Goal: Find specific page/section: Find specific page/section

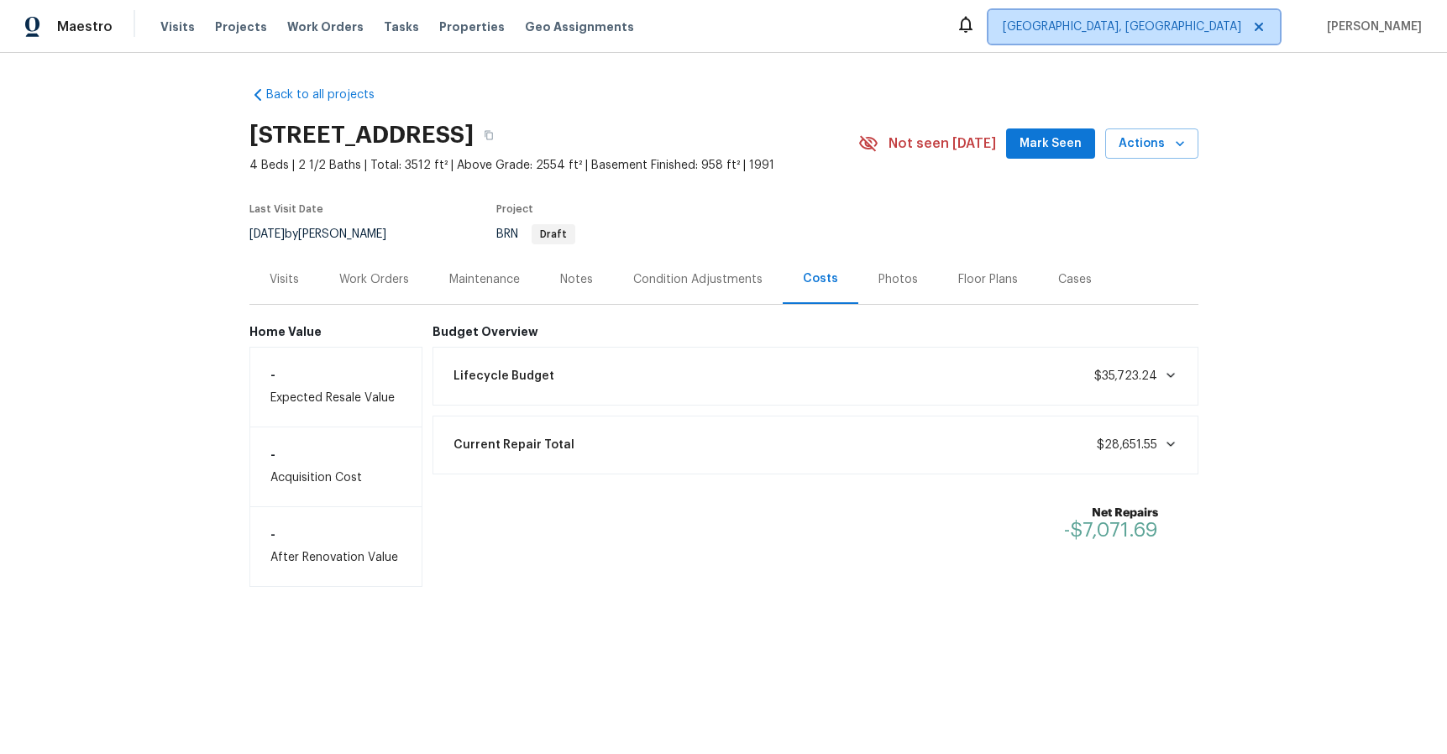
click at [1241, 30] on span "[GEOGRAPHIC_DATA], [GEOGRAPHIC_DATA]" at bounding box center [1122, 26] width 238 height 17
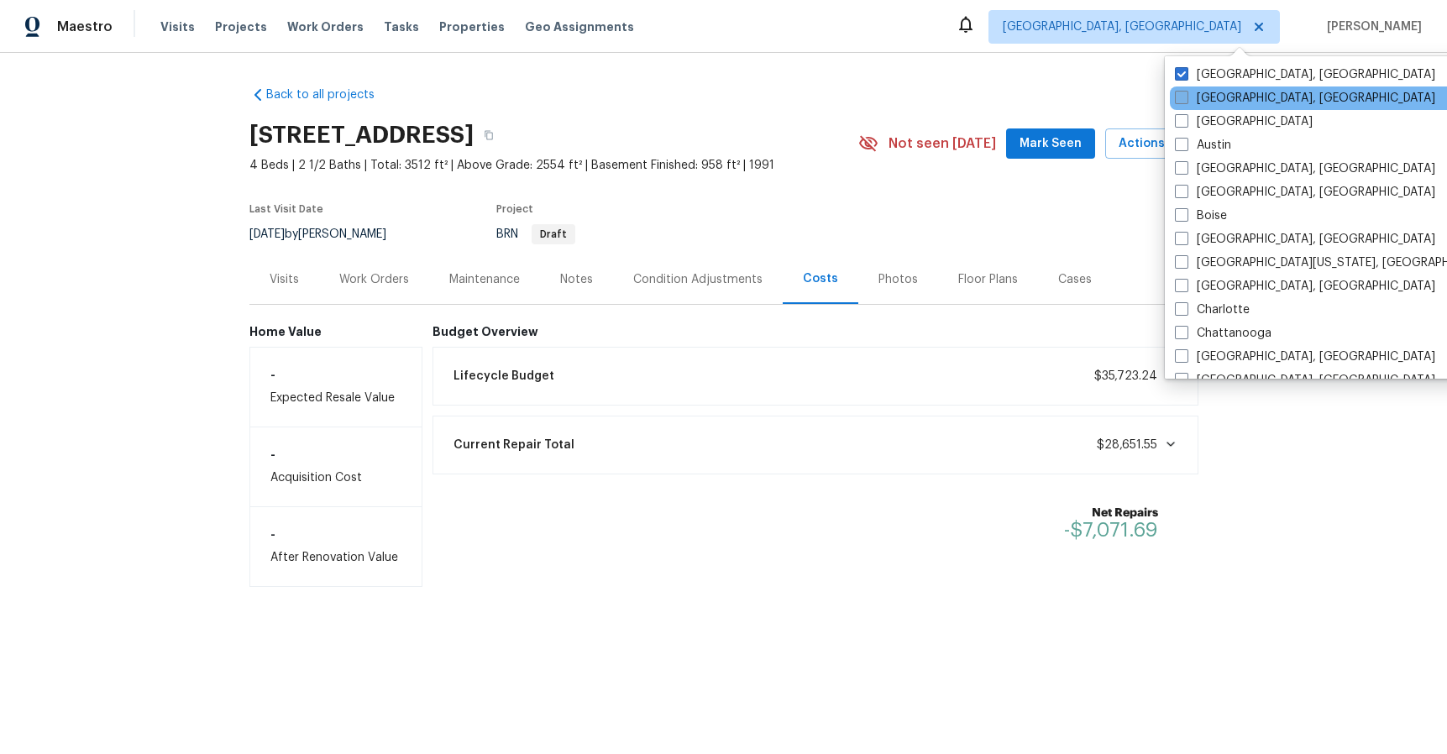
click at [1229, 99] on label "[GEOGRAPHIC_DATA], [GEOGRAPHIC_DATA]" at bounding box center [1305, 98] width 260 height 17
click at [1186, 99] on input "[GEOGRAPHIC_DATA], [GEOGRAPHIC_DATA]" at bounding box center [1180, 95] width 11 height 11
checkbox input "true"
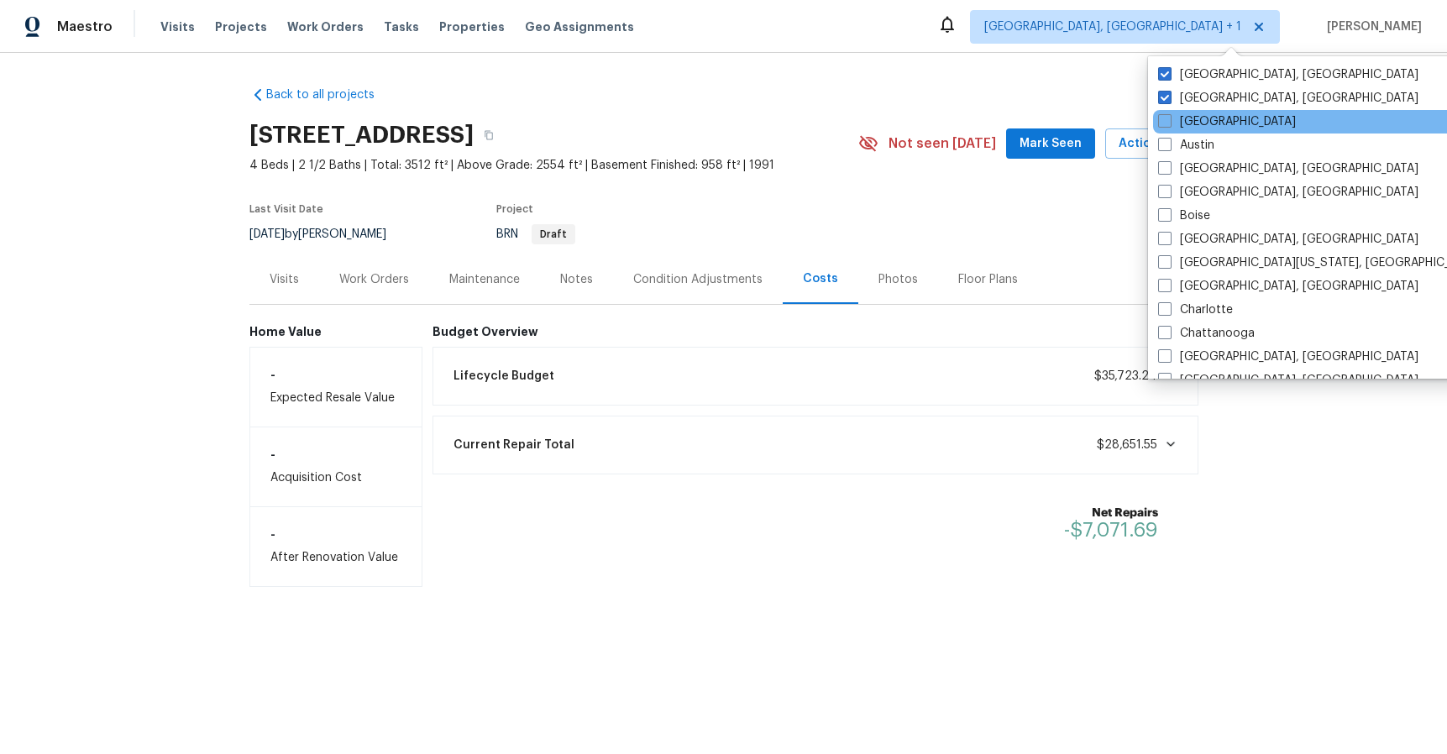
click at [1227, 127] on div "[GEOGRAPHIC_DATA]" at bounding box center [1322, 122] width 338 height 24
click at [1213, 127] on label "[GEOGRAPHIC_DATA]" at bounding box center [1227, 121] width 138 height 17
click at [1169, 124] on input "[GEOGRAPHIC_DATA]" at bounding box center [1163, 118] width 11 height 11
checkbox input "true"
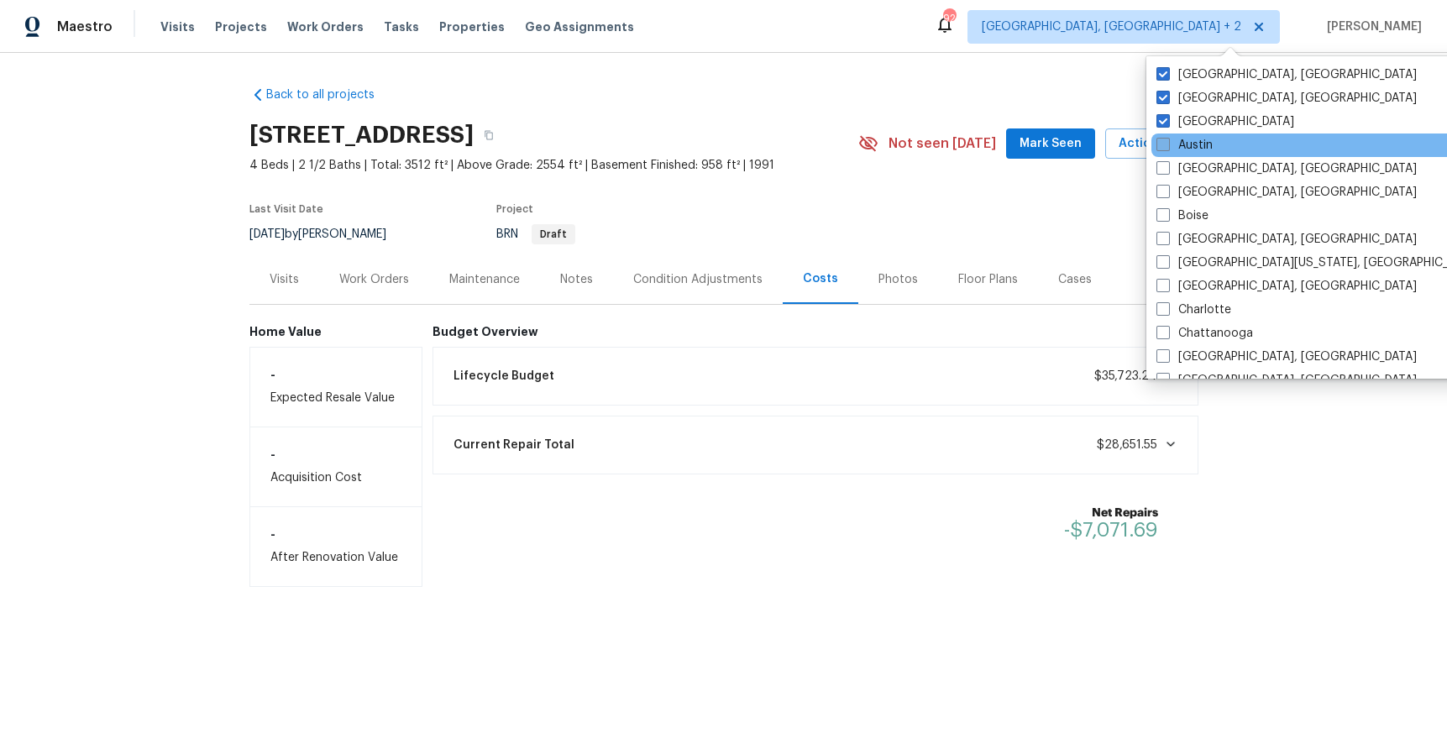
click at [1203, 141] on label "Austin" at bounding box center [1184, 145] width 56 height 17
click at [1167, 141] on input "Austin" at bounding box center [1161, 142] width 11 height 11
checkbox input "true"
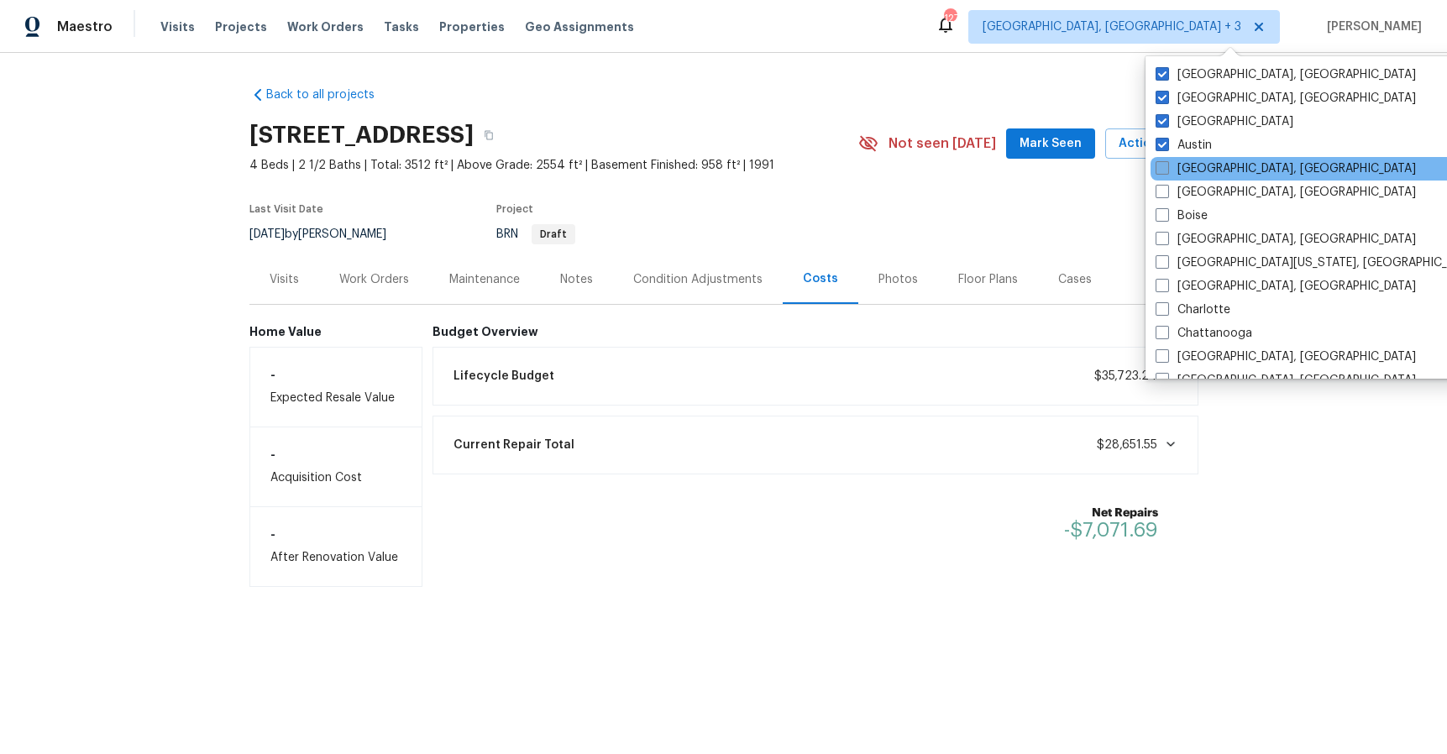
click at [1199, 161] on label "[GEOGRAPHIC_DATA], [GEOGRAPHIC_DATA]" at bounding box center [1286, 168] width 260 height 17
click at [1166, 161] on input "[GEOGRAPHIC_DATA], [GEOGRAPHIC_DATA]" at bounding box center [1161, 165] width 11 height 11
checkbox input "true"
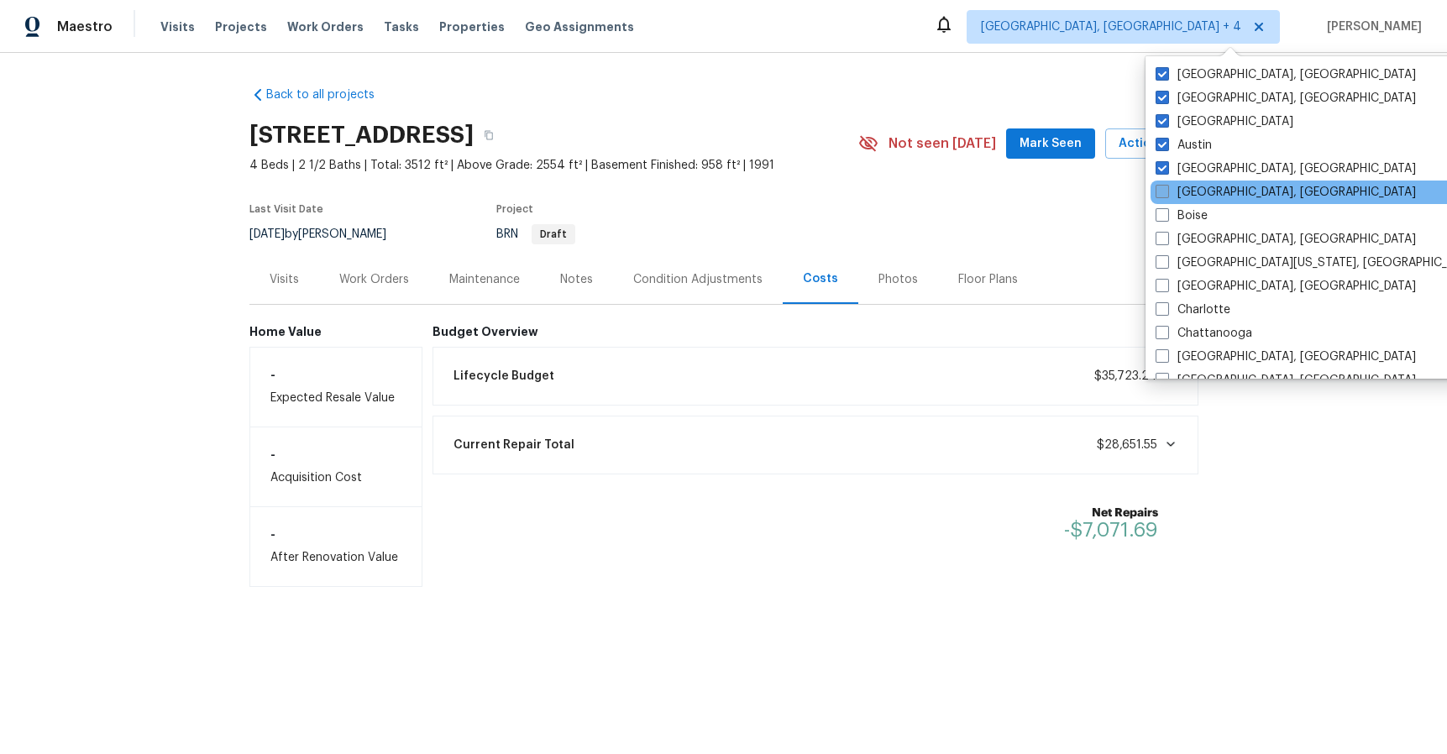
click at [1195, 189] on label "[GEOGRAPHIC_DATA], [GEOGRAPHIC_DATA]" at bounding box center [1286, 192] width 260 height 17
click at [1166, 189] on input "[GEOGRAPHIC_DATA], [GEOGRAPHIC_DATA]" at bounding box center [1161, 189] width 11 height 11
checkbox input "true"
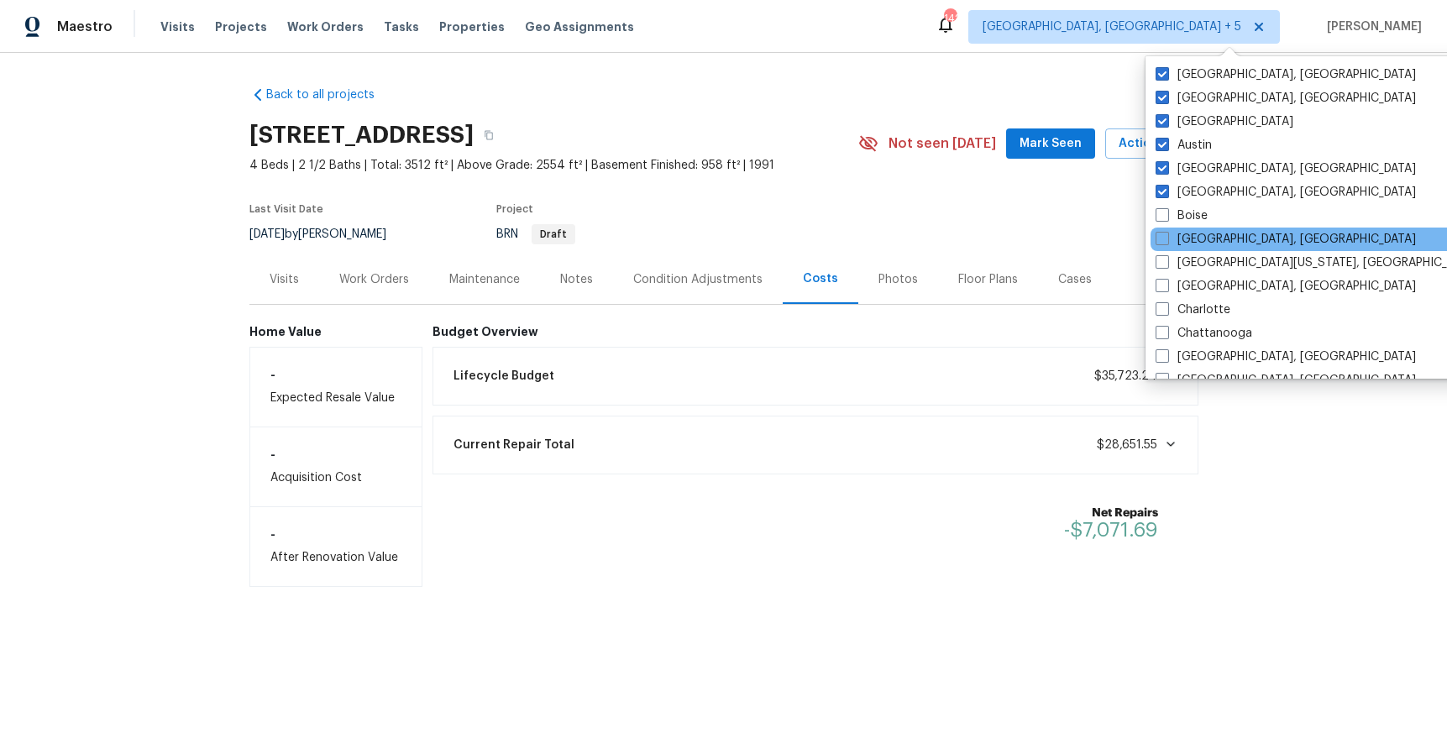
drag, startPoint x: 1192, startPoint y: 211, endPoint x: 1192, endPoint y: 230, distance: 19.3
click at [1192, 211] on label "Boise" at bounding box center [1182, 215] width 52 height 17
click at [1166, 211] on input "Boise" at bounding box center [1161, 212] width 11 height 11
checkbox input "true"
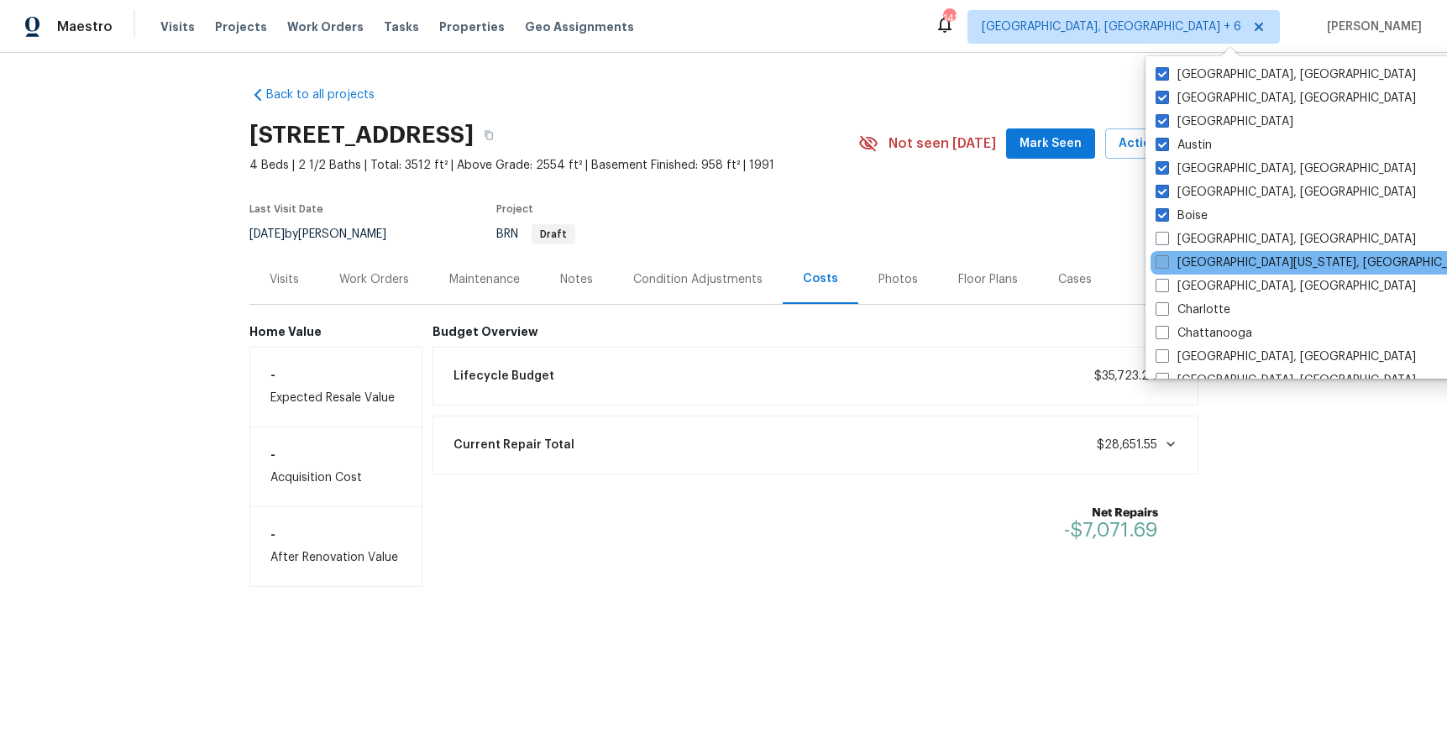
drag, startPoint x: 1191, startPoint y: 238, endPoint x: 1192, endPoint y: 256, distance: 18.5
click at [1191, 238] on label "[GEOGRAPHIC_DATA], [GEOGRAPHIC_DATA]" at bounding box center [1286, 239] width 260 height 17
click at [1166, 238] on input "[GEOGRAPHIC_DATA], [GEOGRAPHIC_DATA]" at bounding box center [1161, 236] width 11 height 11
checkbox input "true"
click at [1192, 264] on label "[GEOGRAPHIC_DATA][US_STATE], [GEOGRAPHIC_DATA]" at bounding box center [1317, 262] width 323 height 17
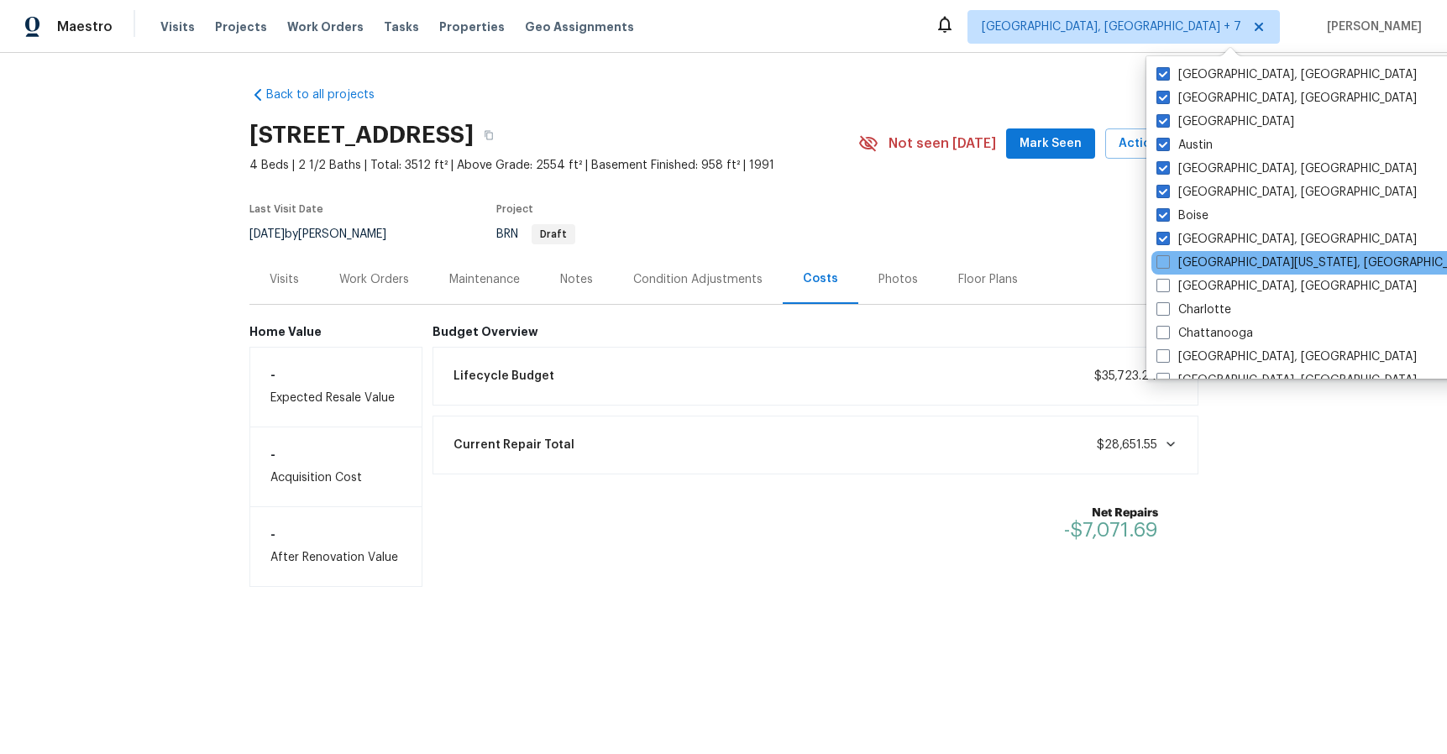
click at [1167, 264] on input "[GEOGRAPHIC_DATA][US_STATE], [GEOGRAPHIC_DATA]" at bounding box center [1161, 259] width 11 height 11
checkbox input "true"
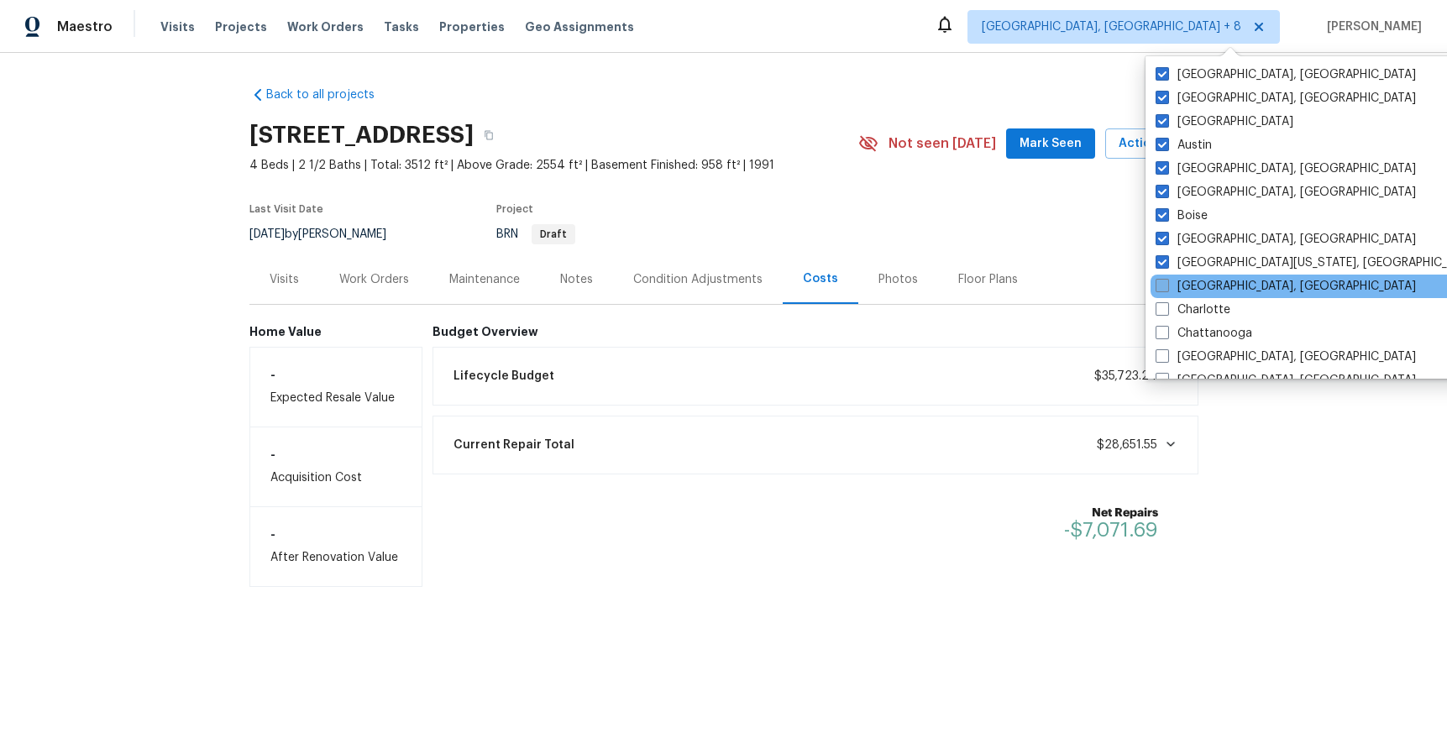
click at [1193, 281] on label "[GEOGRAPHIC_DATA], [GEOGRAPHIC_DATA]" at bounding box center [1286, 286] width 260 height 17
click at [1166, 281] on input "[GEOGRAPHIC_DATA], [GEOGRAPHIC_DATA]" at bounding box center [1161, 283] width 11 height 11
checkbox input "true"
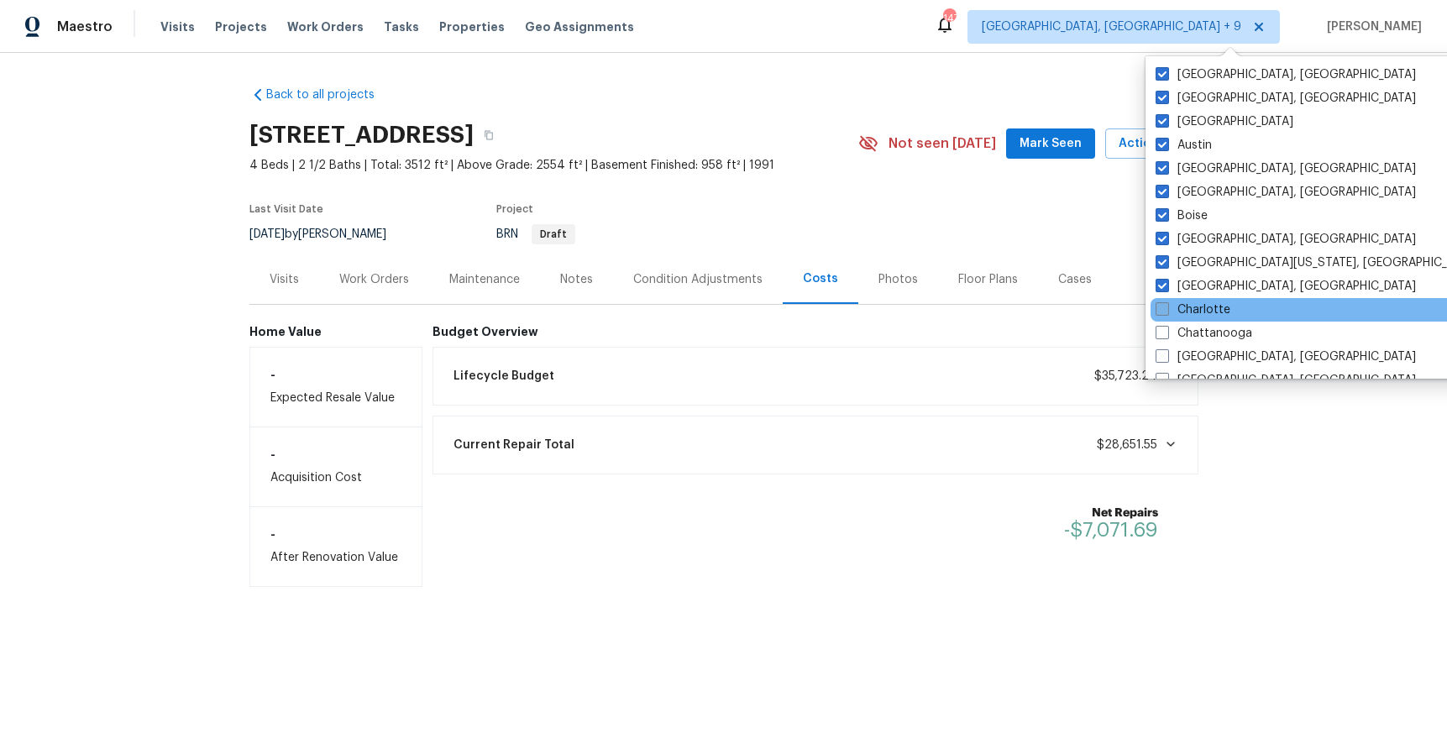
click at [1192, 307] on label "Charlotte" at bounding box center [1193, 309] width 75 height 17
click at [1166, 307] on input "Charlotte" at bounding box center [1161, 306] width 11 height 11
checkbox input "true"
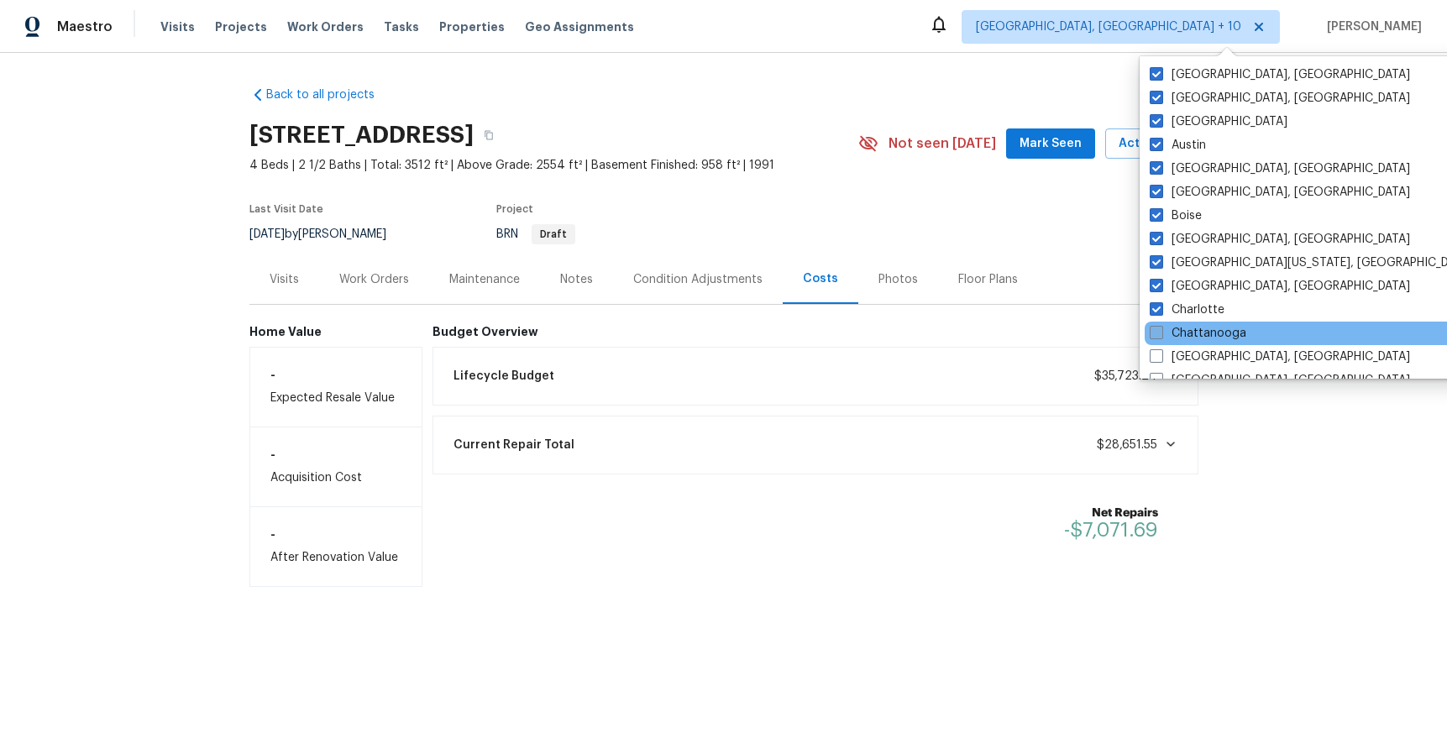
click at [1197, 333] on label "Chattanooga" at bounding box center [1198, 333] width 97 height 17
click at [1161, 333] on input "Chattanooga" at bounding box center [1155, 330] width 11 height 11
checkbox input "true"
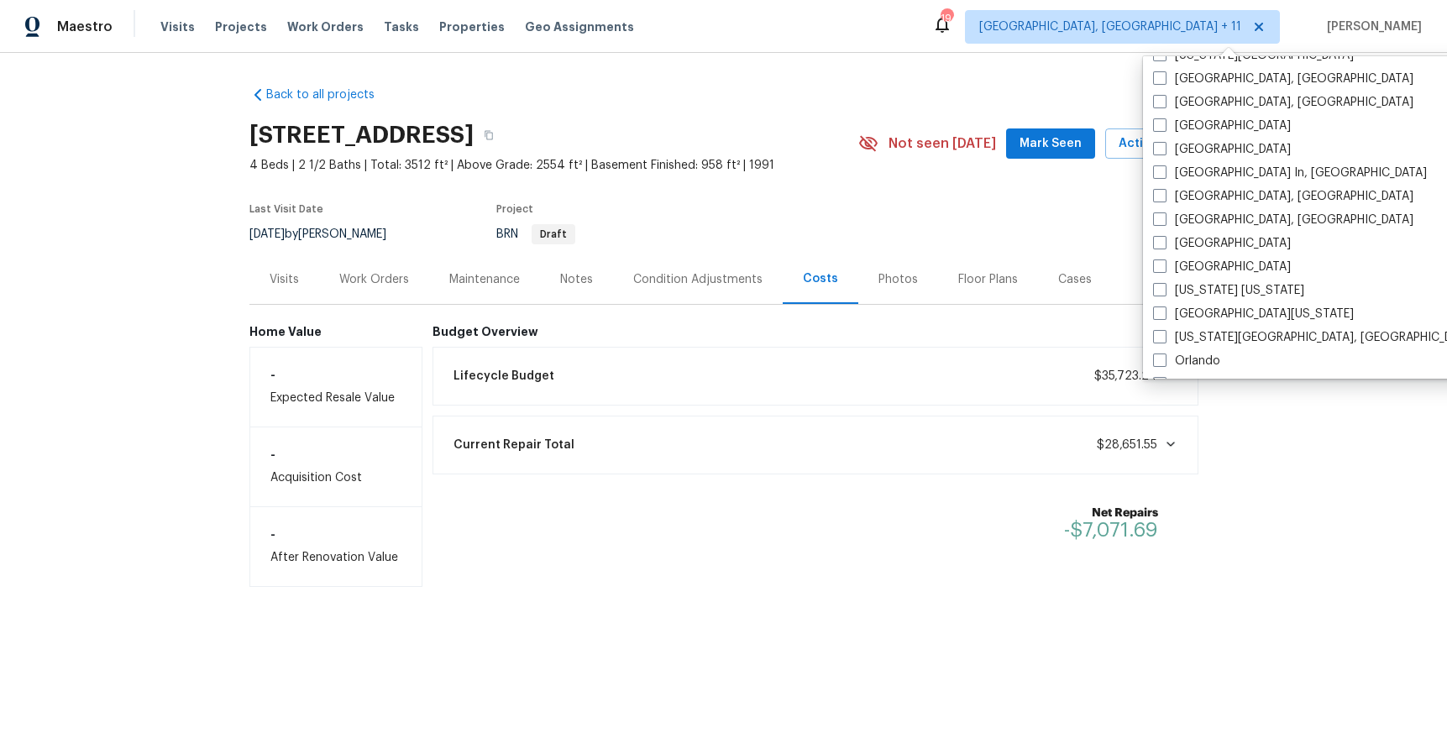
scroll to position [784, 0]
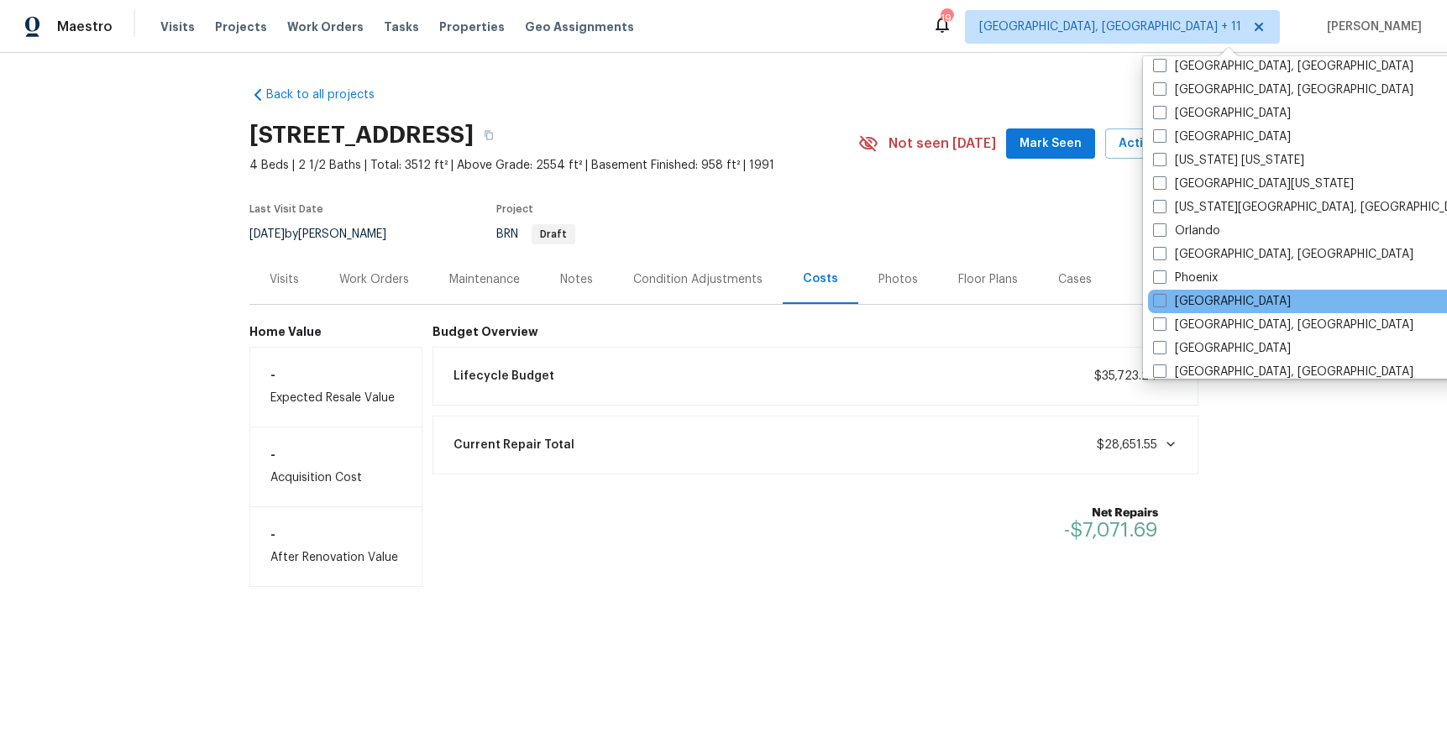
click at [1208, 290] on div "[GEOGRAPHIC_DATA]" at bounding box center [1317, 302] width 338 height 24
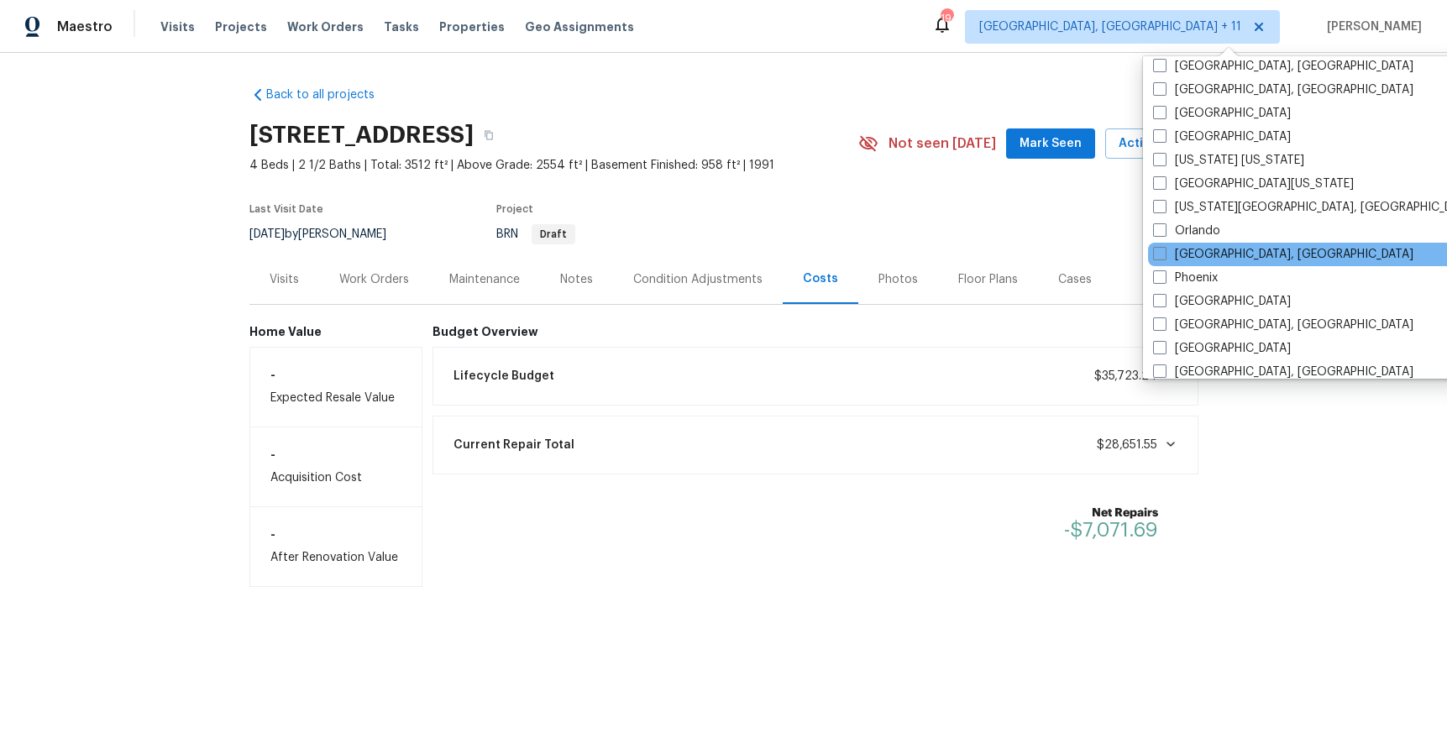
click at [1204, 262] on div "[GEOGRAPHIC_DATA], [GEOGRAPHIC_DATA]" at bounding box center [1317, 255] width 338 height 24
click at [1203, 251] on label "[GEOGRAPHIC_DATA], [GEOGRAPHIC_DATA]" at bounding box center [1283, 254] width 260 height 17
click at [1164, 251] on input "[GEOGRAPHIC_DATA], [GEOGRAPHIC_DATA]" at bounding box center [1158, 251] width 11 height 11
checkbox input "true"
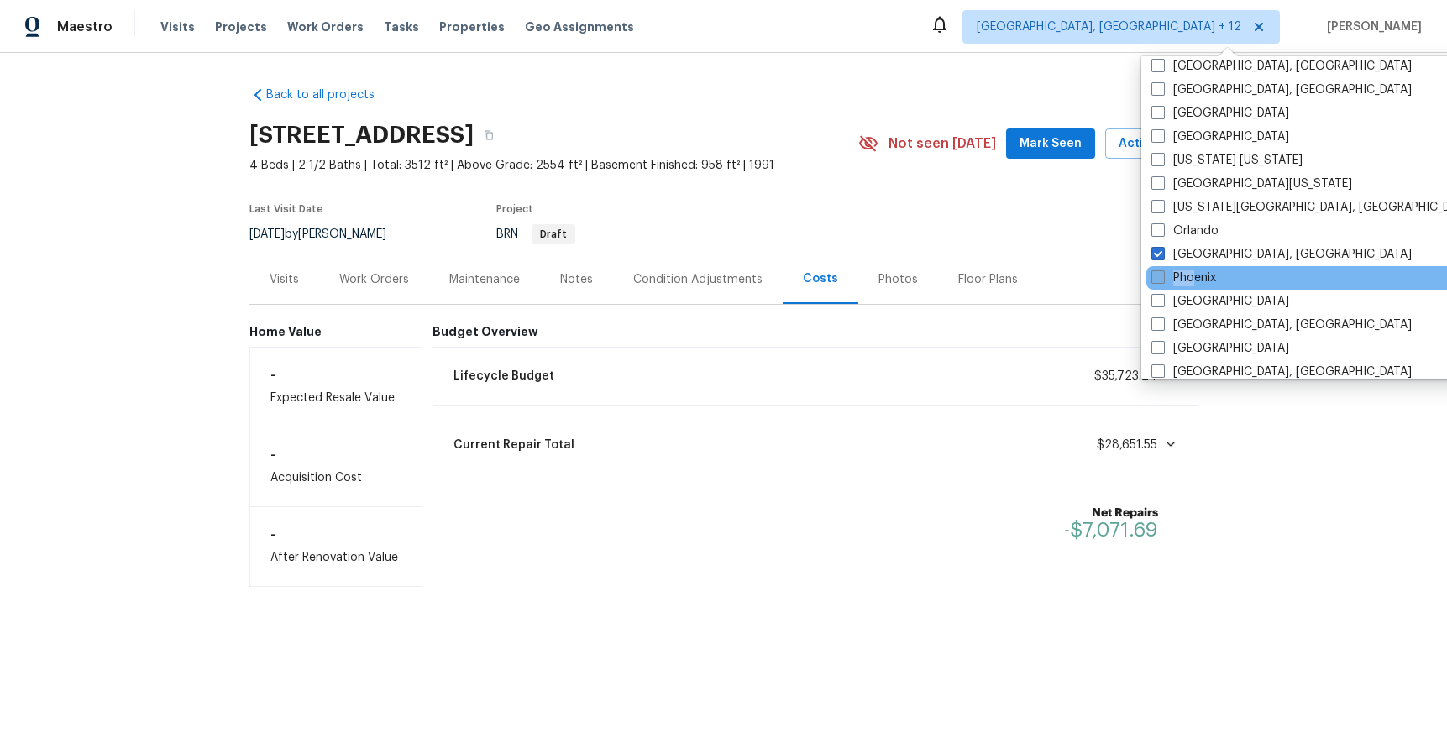
click at [1197, 270] on div "Phoenix" at bounding box center [1315, 278] width 338 height 24
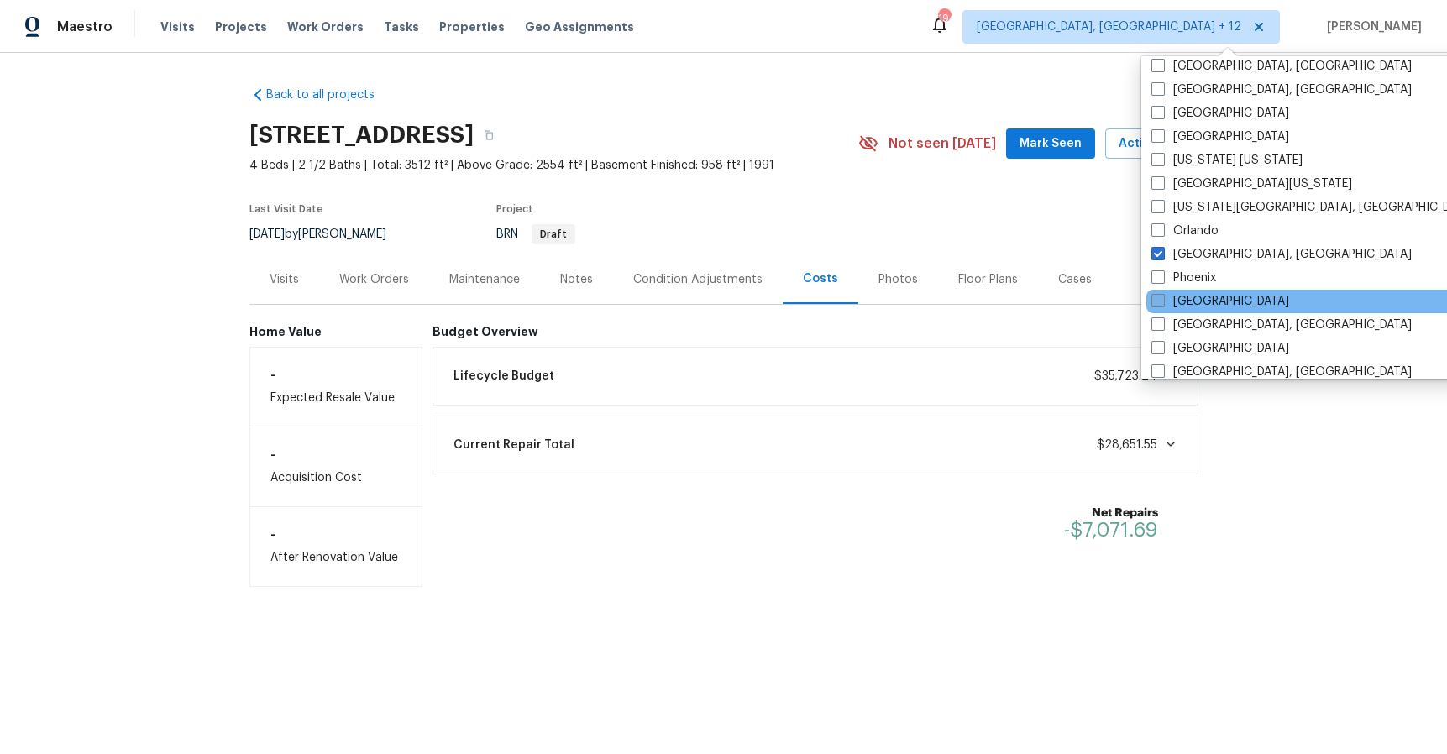
click at [1192, 300] on label "[GEOGRAPHIC_DATA]" at bounding box center [1220, 301] width 138 height 17
click at [1162, 300] on input "[GEOGRAPHIC_DATA]" at bounding box center [1156, 298] width 11 height 11
checkbox input "true"
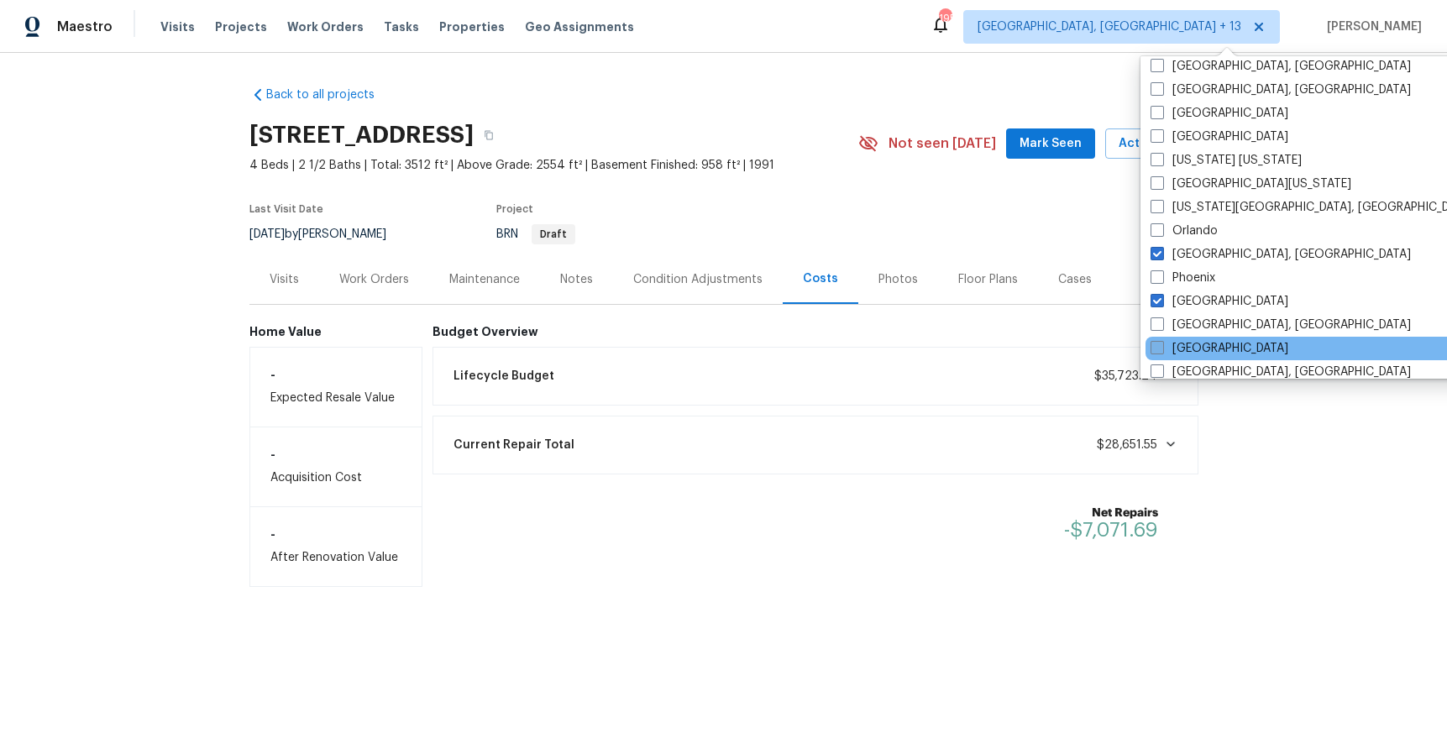
click at [1194, 340] on label "[GEOGRAPHIC_DATA]" at bounding box center [1220, 348] width 138 height 17
click at [1161, 340] on input "[GEOGRAPHIC_DATA]" at bounding box center [1156, 345] width 11 height 11
checkbox input "true"
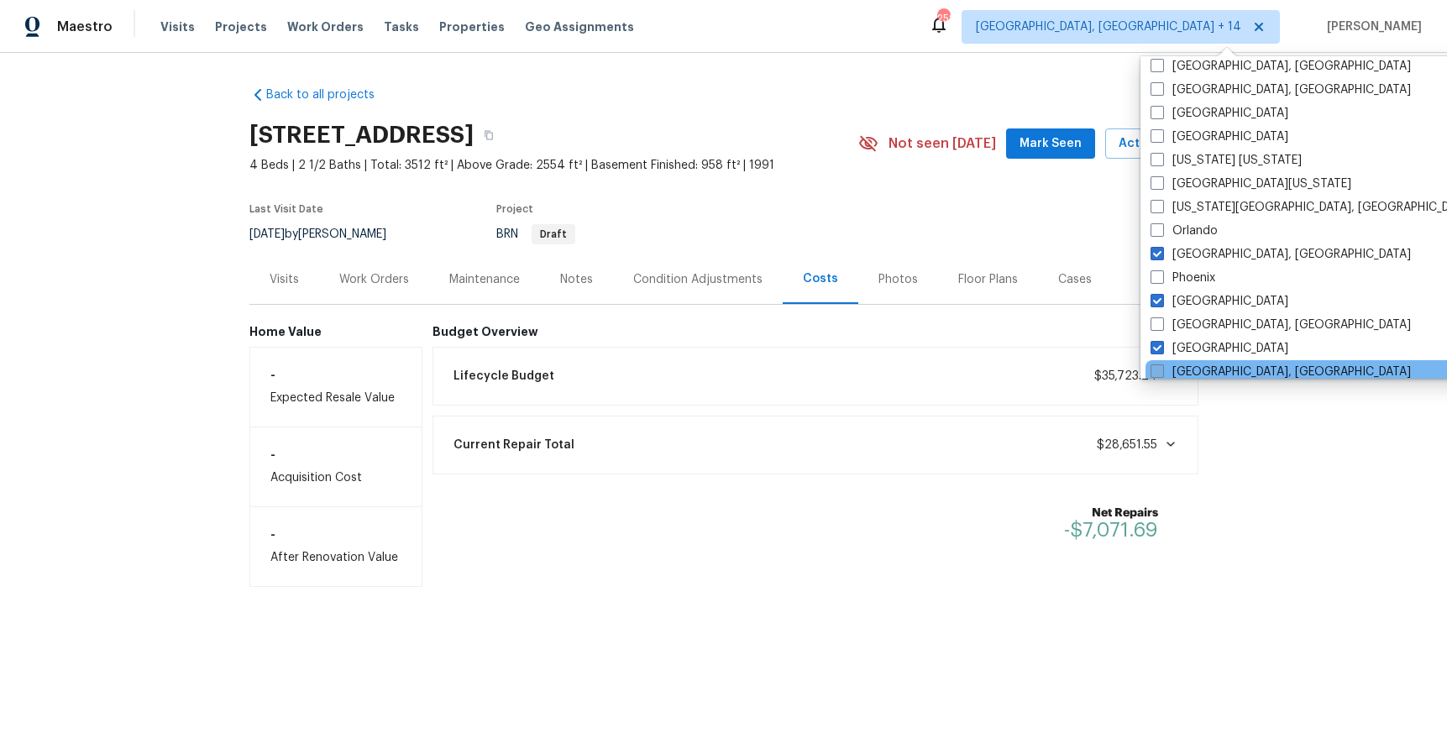
click at [1192, 368] on label "[GEOGRAPHIC_DATA], [GEOGRAPHIC_DATA]" at bounding box center [1281, 372] width 260 height 17
click at [1161, 368] on input "[GEOGRAPHIC_DATA], [GEOGRAPHIC_DATA]" at bounding box center [1156, 369] width 11 height 11
checkbox input "true"
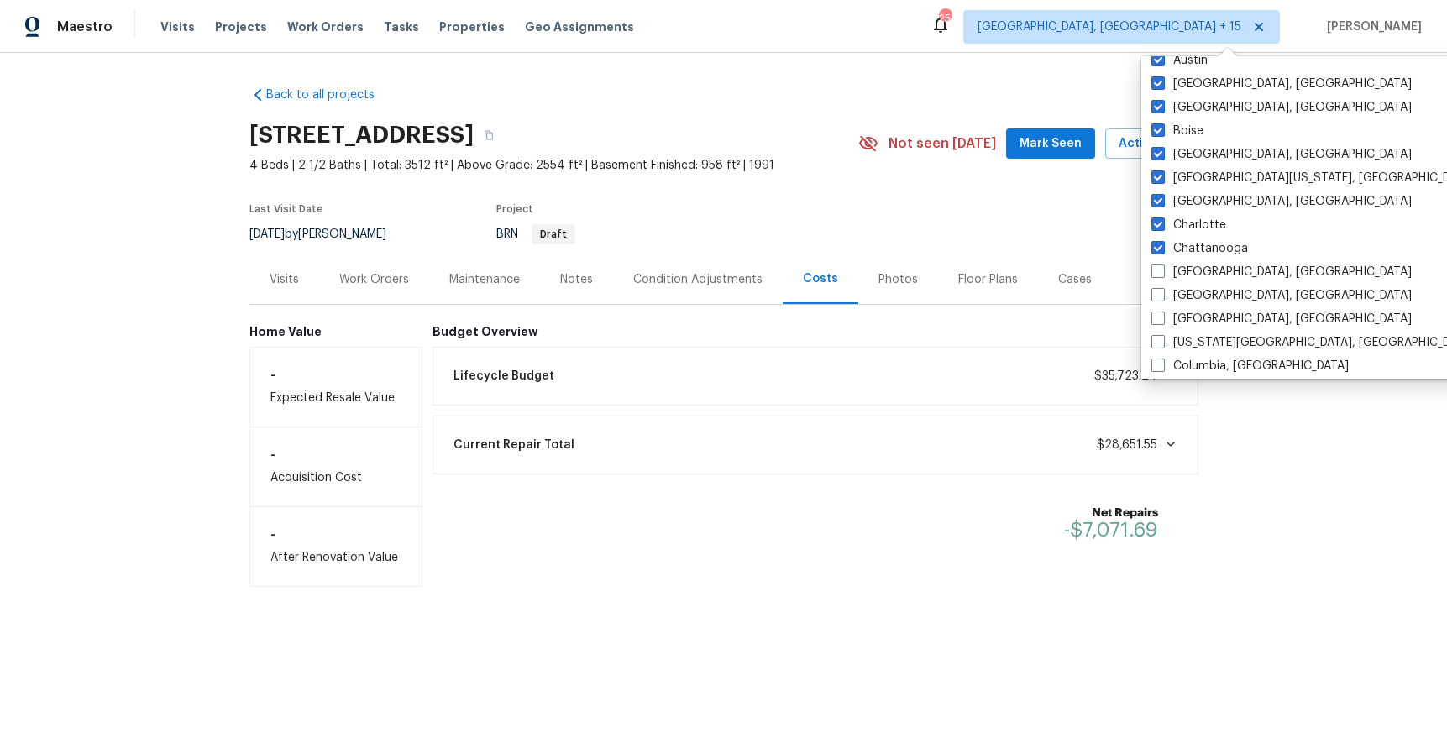
scroll to position [121, 0]
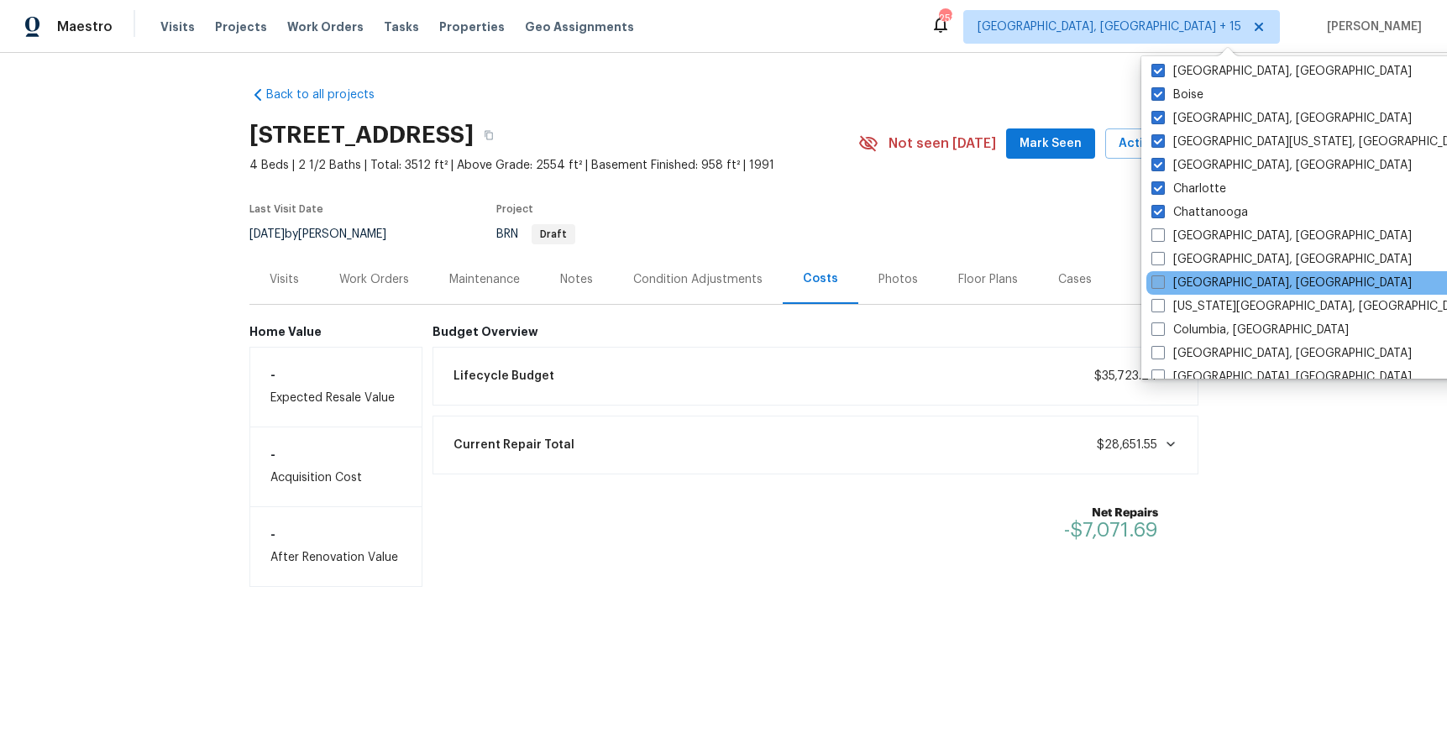
click at [1204, 280] on label "[GEOGRAPHIC_DATA], [GEOGRAPHIC_DATA]" at bounding box center [1281, 283] width 260 height 17
click at [1162, 280] on input "[GEOGRAPHIC_DATA], [GEOGRAPHIC_DATA]" at bounding box center [1156, 280] width 11 height 11
checkbox input "true"
click at [774, 80] on div "Back to all projects [STREET_ADDRESS] 4 Beds | 2 1/2 Baths | Total: 3512 ft² | …" at bounding box center [723, 330] width 949 height 514
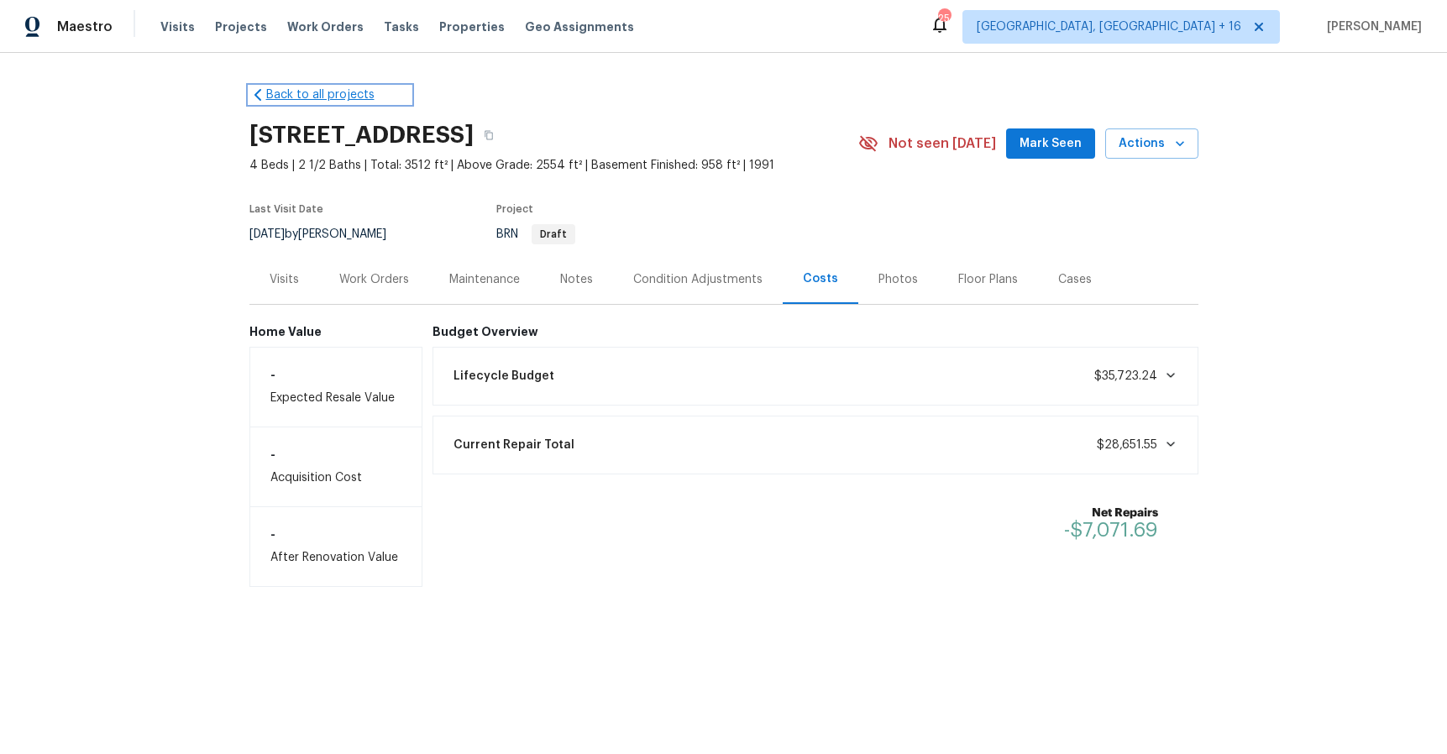
click at [280, 87] on link "Back to all projects" at bounding box center [329, 94] width 161 height 17
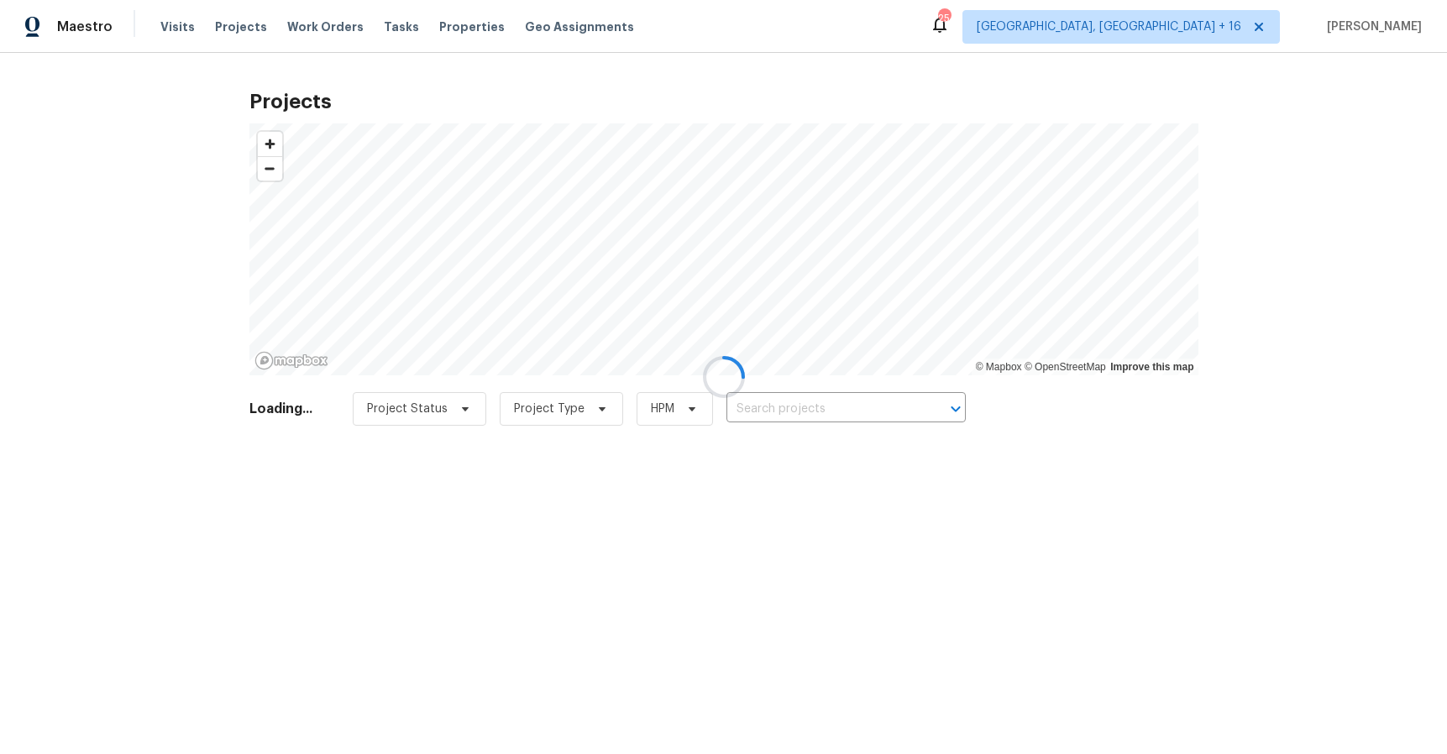
click at [770, 414] on div at bounding box center [723, 377] width 1447 height 754
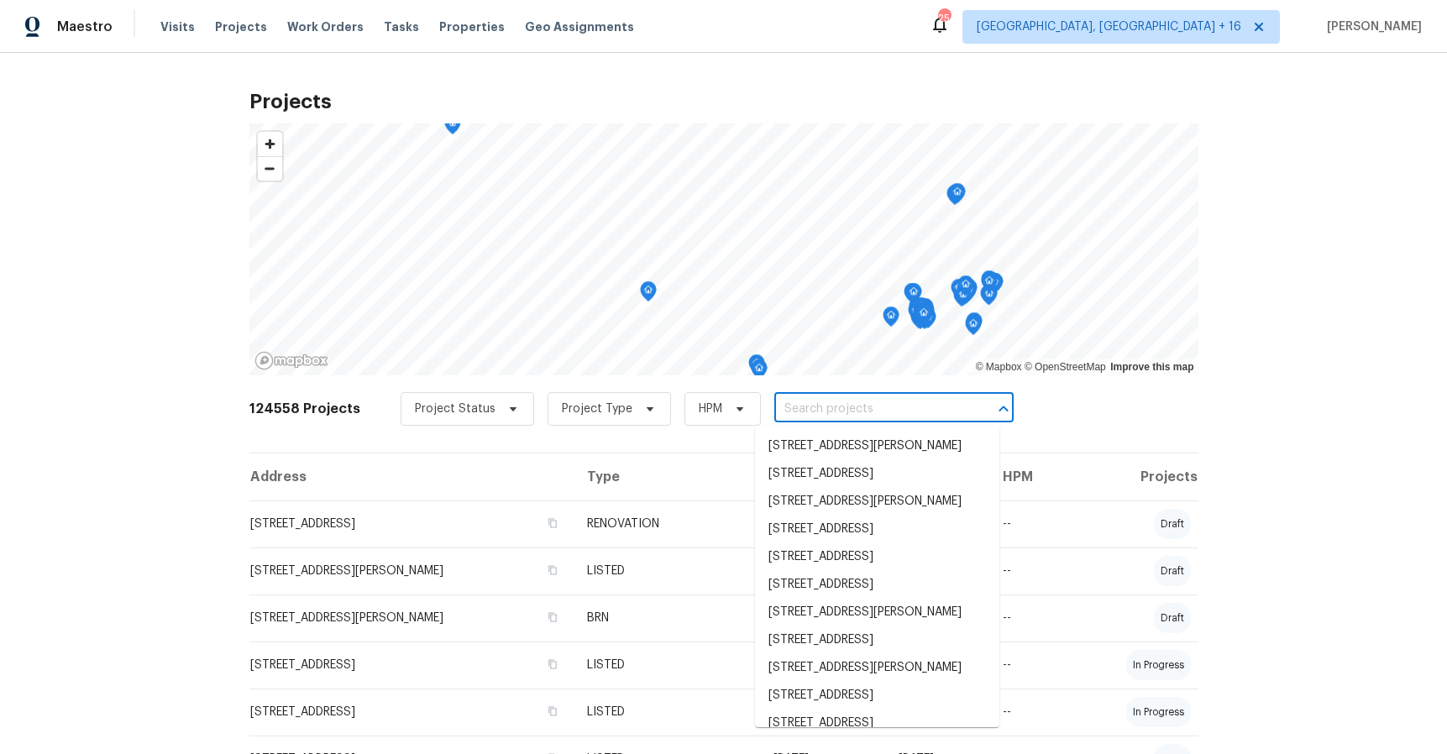
click at [774, 412] on input "text" at bounding box center [870, 409] width 192 height 26
paste input "[STREET_ADDRESS]"
type input "[STREET_ADDRESS]"
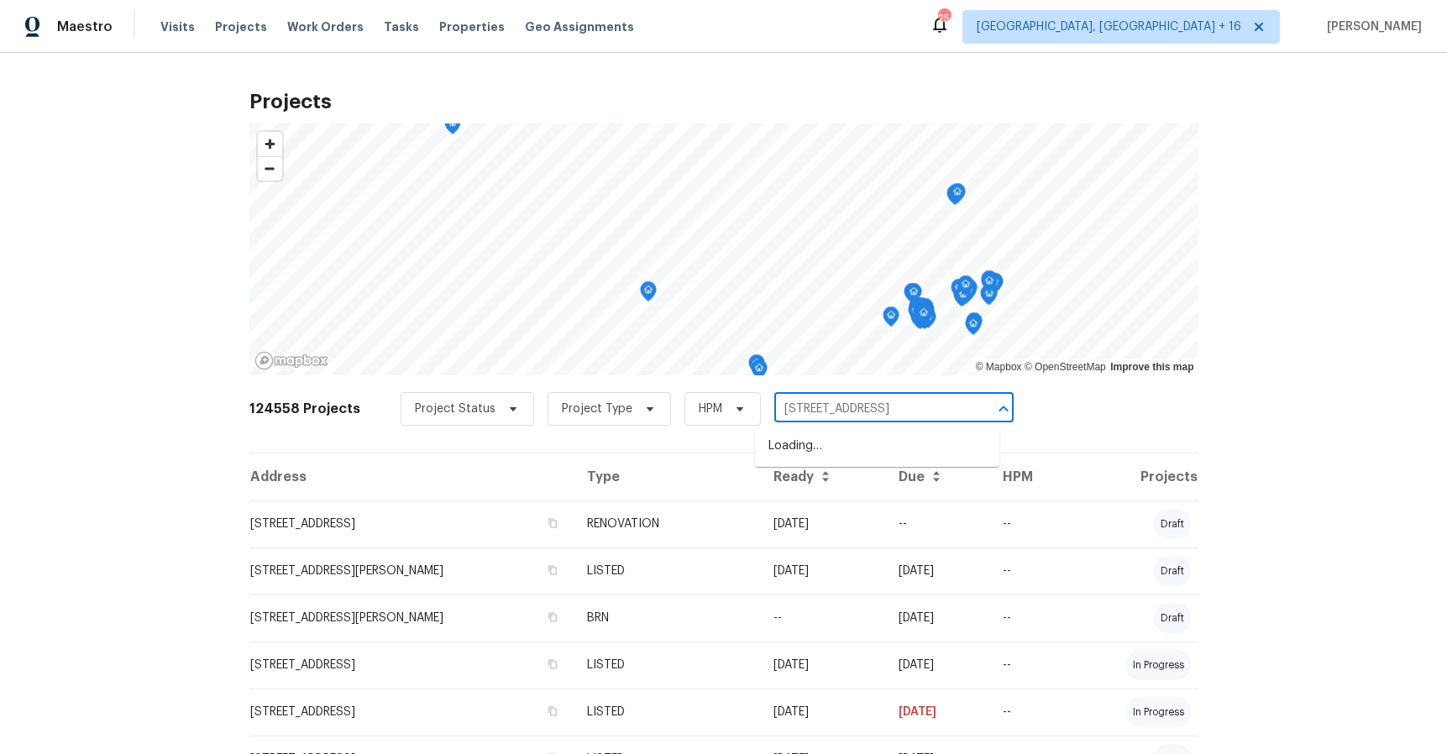
scroll to position [0, 48]
click at [831, 455] on li "[STREET_ADDRESS]" at bounding box center [877, 446] width 244 height 28
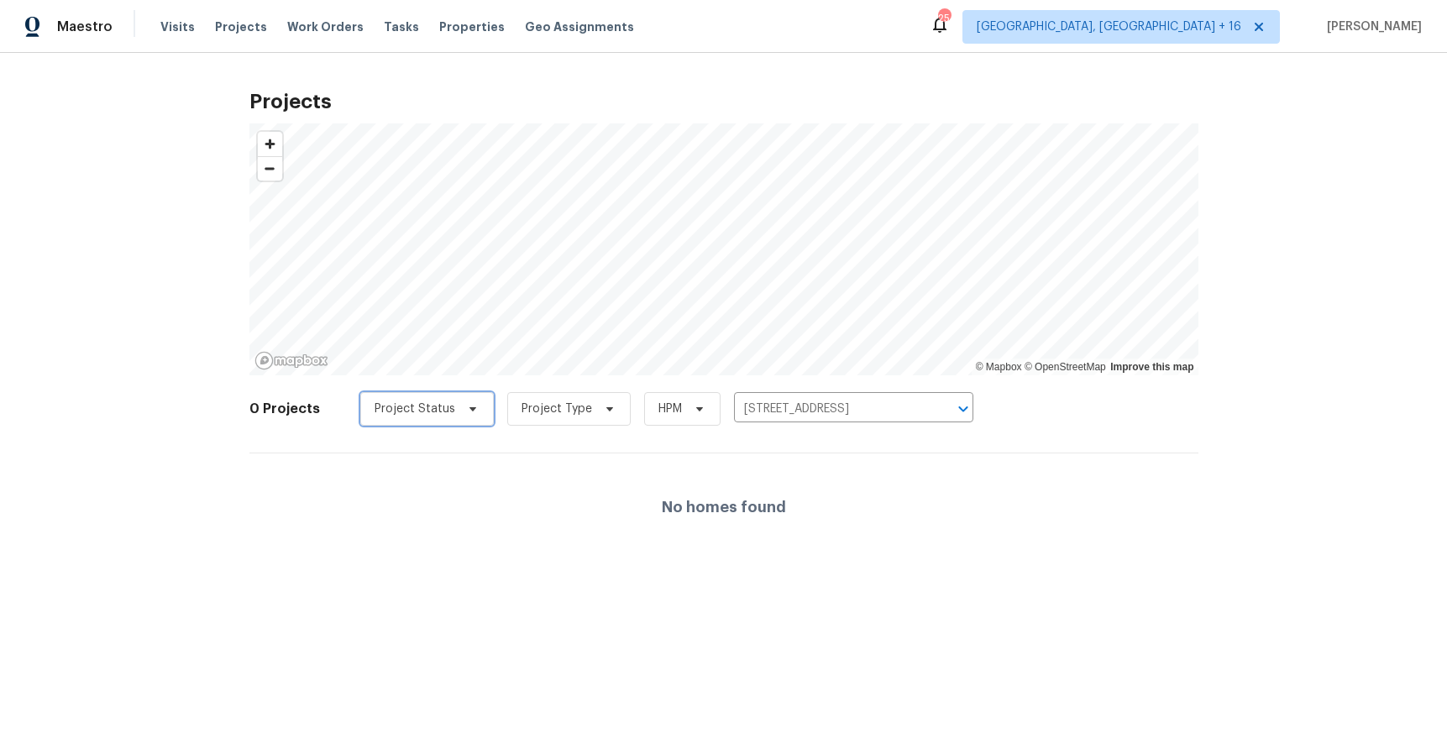
click at [442, 400] on span "Project Status" at bounding box center [427, 409] width 134 height 34
click at [391, 457] on label "Upcoming" at bounding box center [398, 456] width 79 height 17
click at [370, 457] on input "Upcoming" at bounding box center [364, 453] width 11 height 11
checkbox input "true"
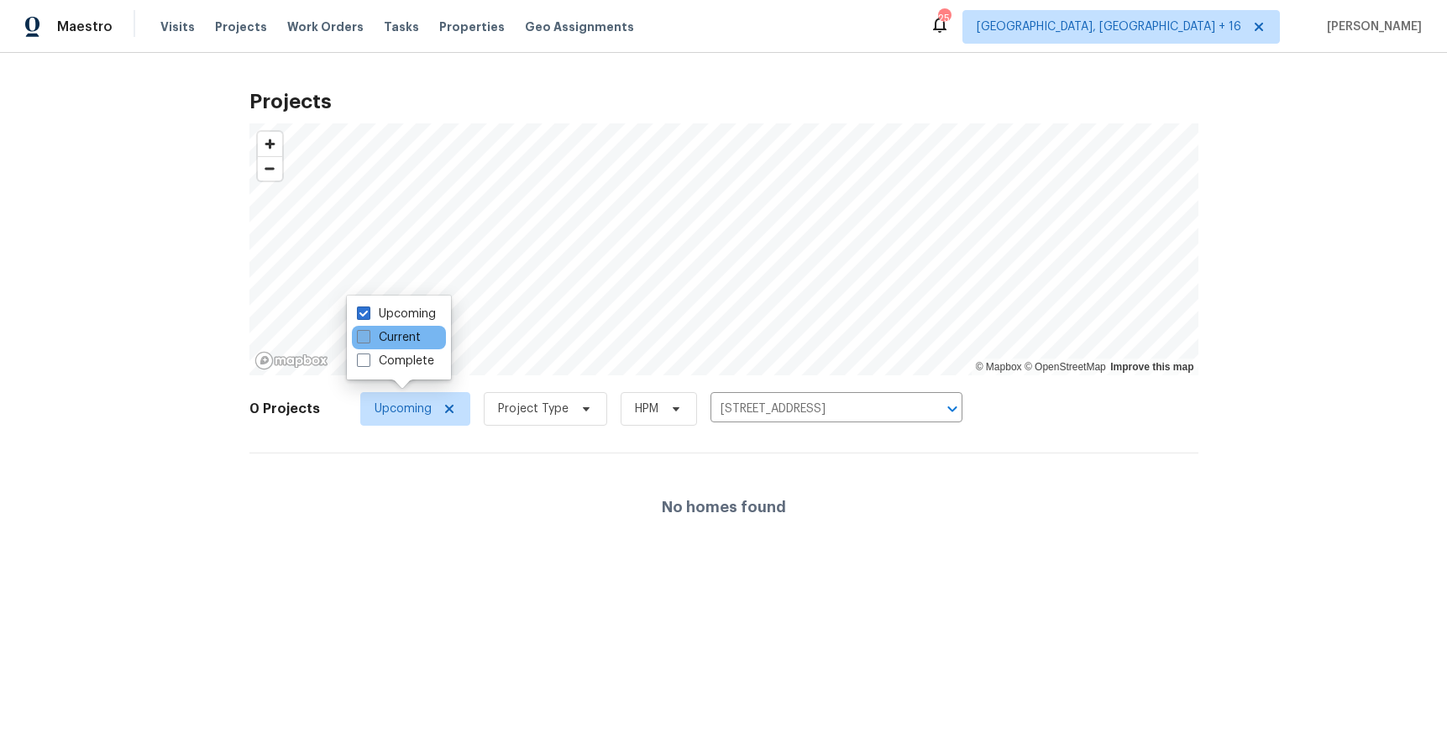
click at [388, 339] on label "Current" at bounding box center [389, 337] width 64 height 17
click at [368, 339] on input "Current" at bounding box center [362, 334] width 11 height 11
checkbox input "true"
click at [399, 361] on label "Complete" at bounding box center [395, 361] width 77 height 17
click at [368, 361] on input "Complete" at bounding box center [362, 358] width 11 height 11
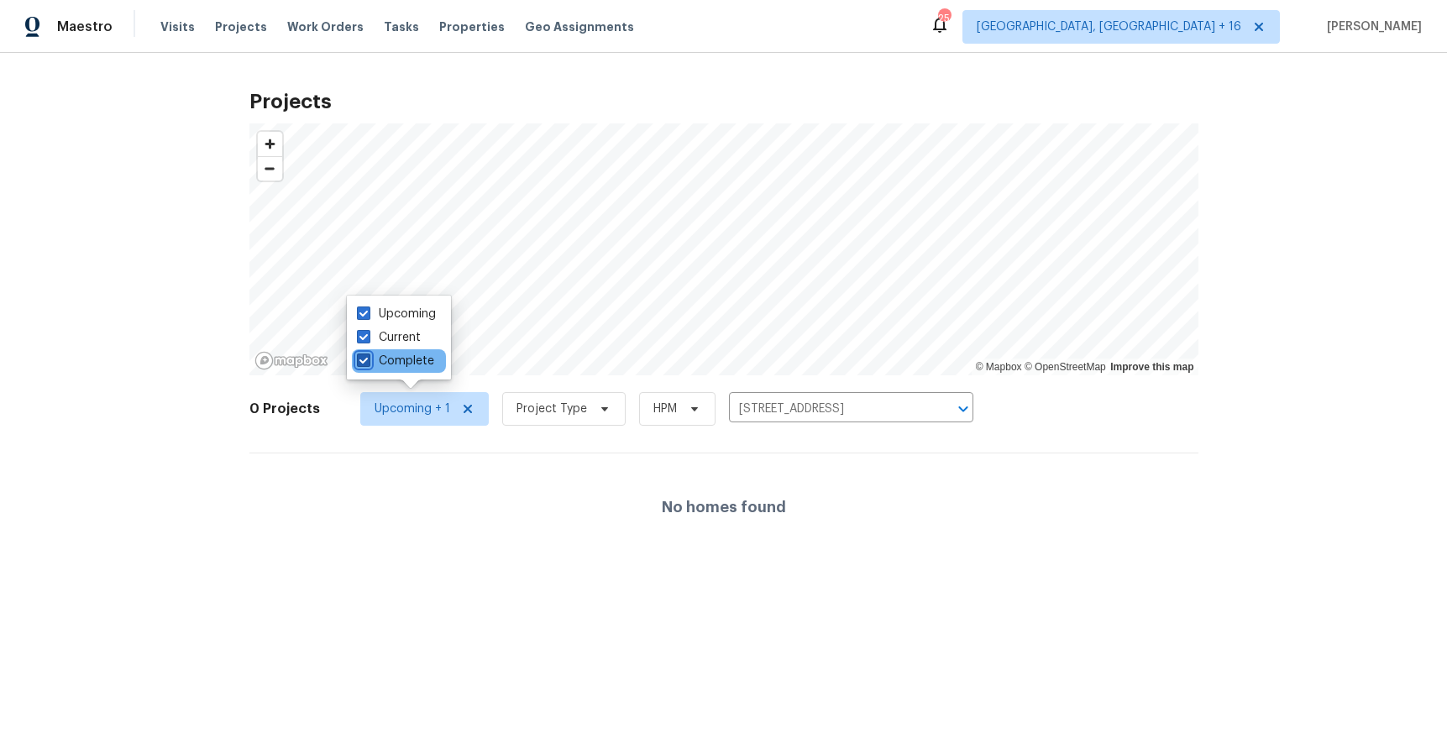
checkbox input "true"
click at [584, 417] on span "Project Type" at bounding box center [566, 409] width 123 height 34
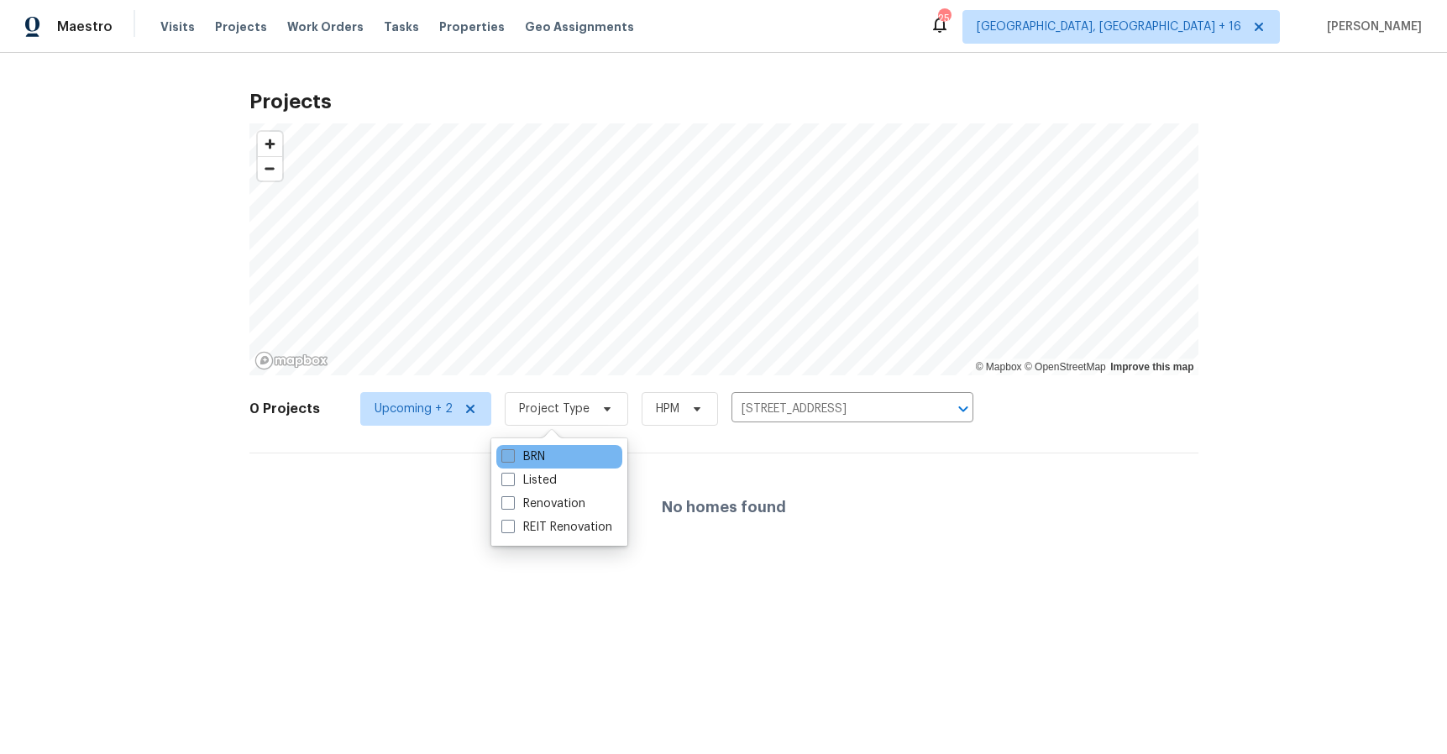
click at [532, 457] on label "BRN" at bounding box center [523, 456] width 44 height 17
click at [512, 457] on input "BRN" at bounding box center [506, 453] width 11 height 11
checkbox input "true"
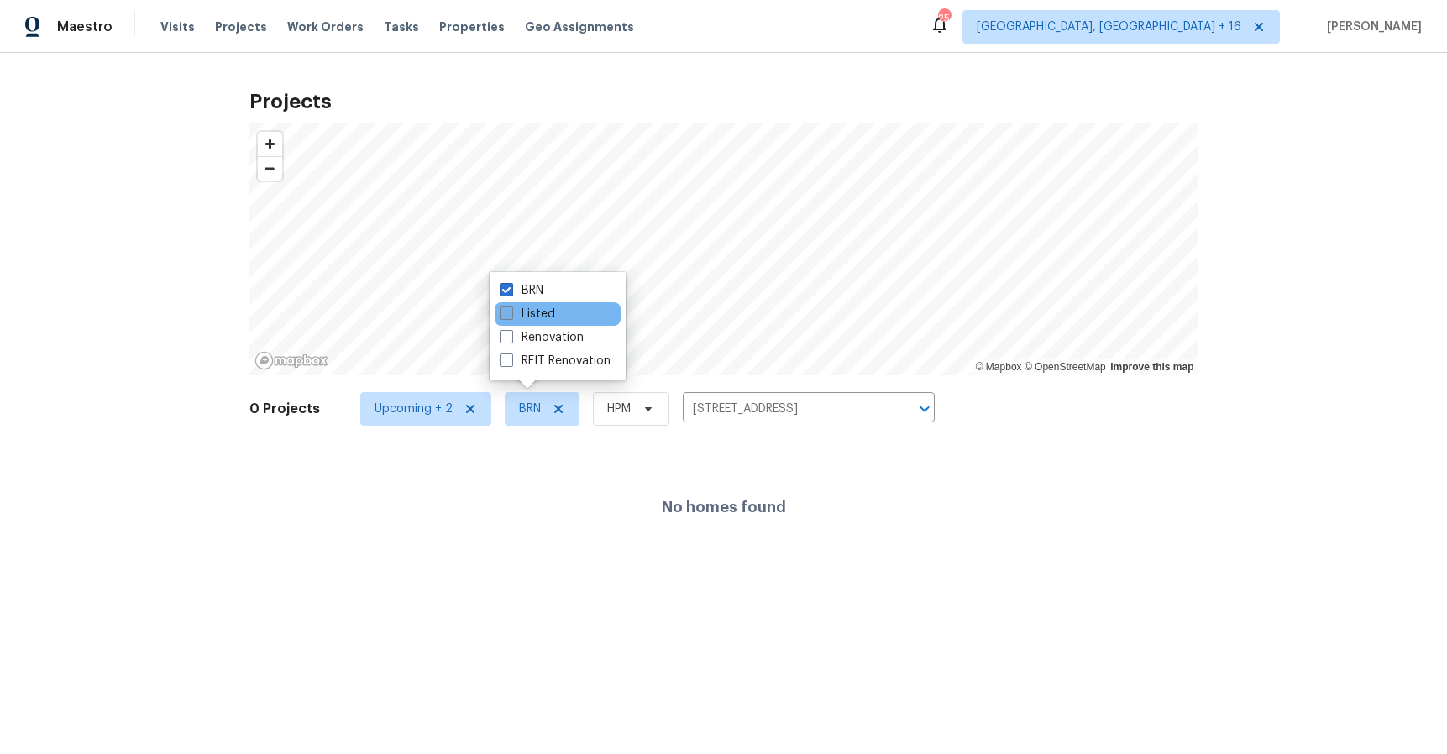
click at [540, 316] on label "Listed" at bounding box center [527, 314] width 55 height 17
click at [511, 316] on input "Listed" at bounding box center [505, 311] width 11 height 11
checkbox input "true"
click at [541, 337] on label "Renovation" at bounding box center [542, 337] width 84 height 17
click at [511, 337] on input "Renovation" at bounding box center [505, 334] width 11 height 11
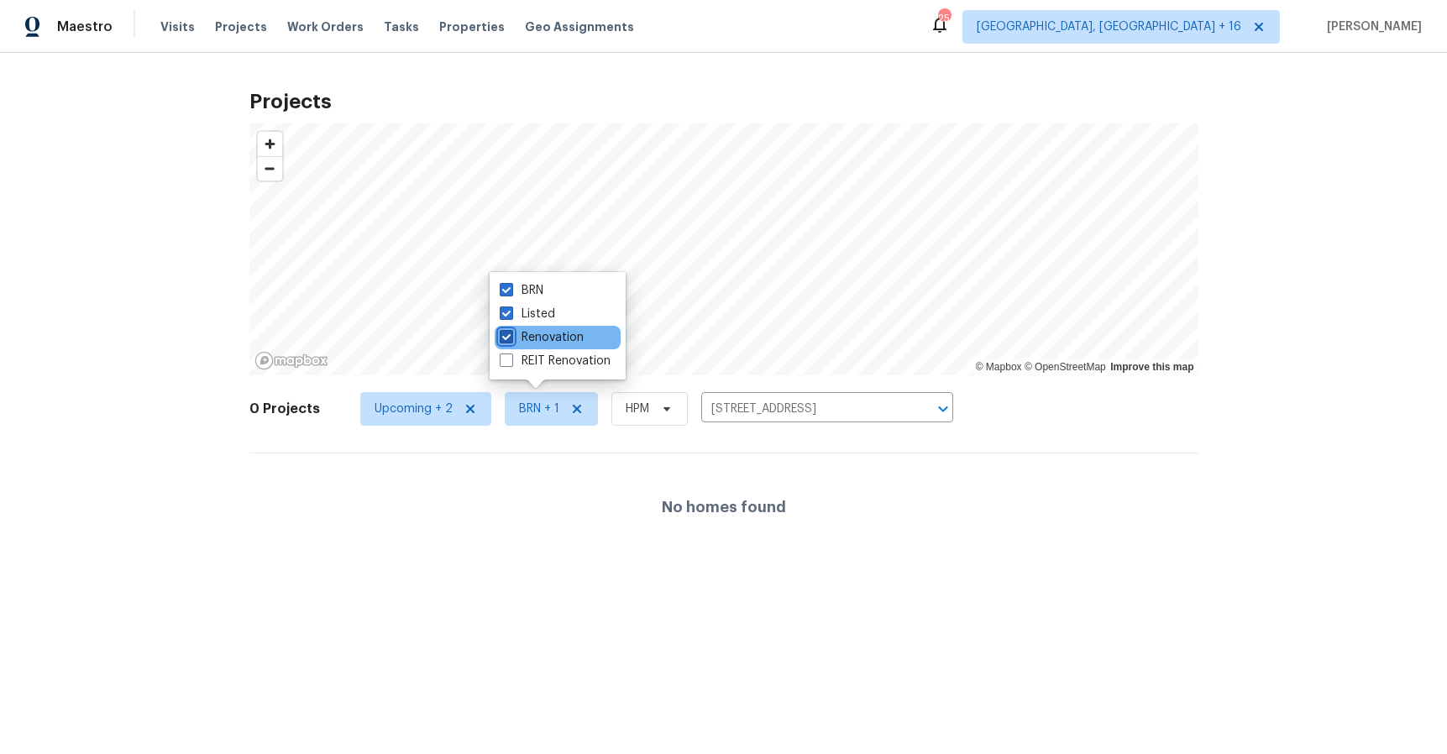
checkbox input "true"
click at [542, 361] on label "REIT Renovation" at bounding box center [555, 361] width 111 height 17
click at [511, 361] on input "REIT Renovation" at bounding box center [505, 358] width 11 height 11
checkbox input "true"
click at [636, 406] on span "HPM" at bounding box center [639, 409] width 24 height 17
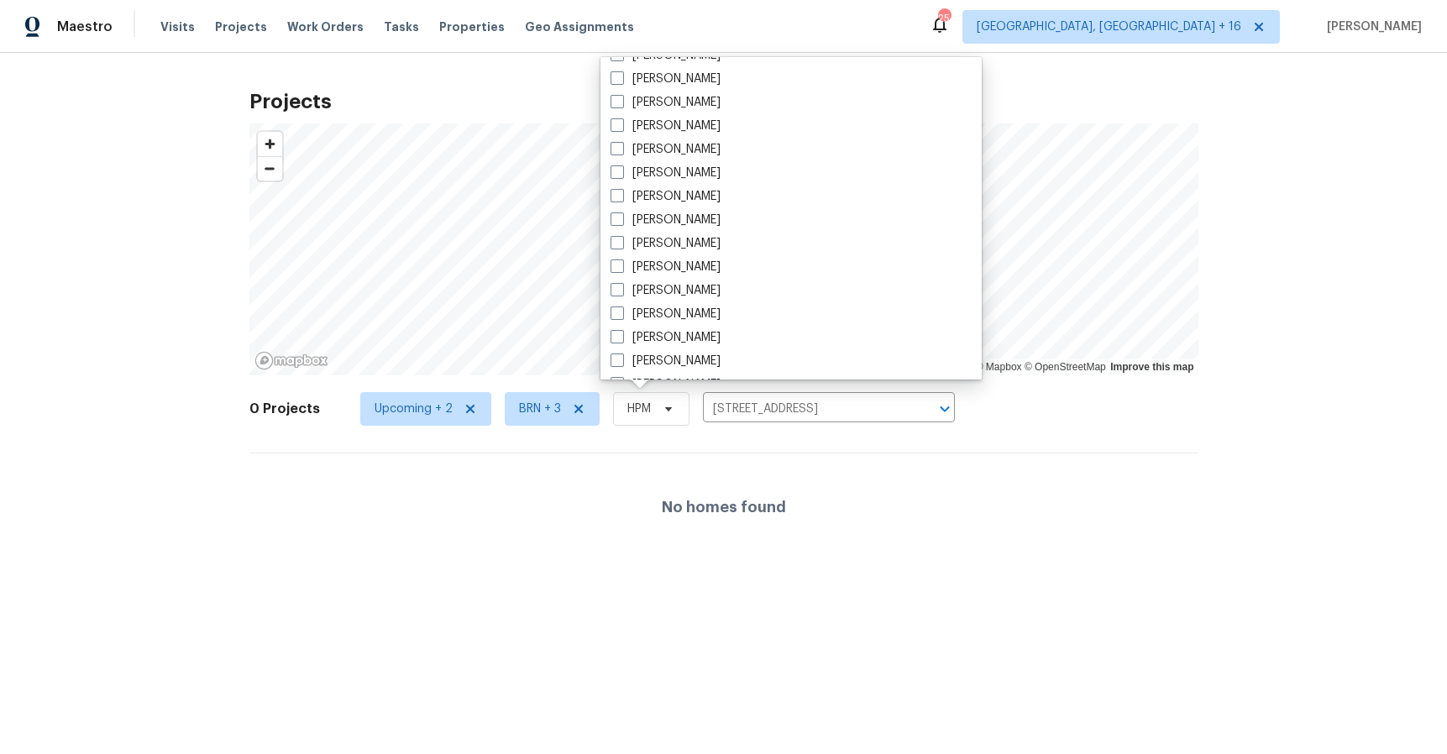
scroll to position [3571, 0]
click at [1214, 409] on div "Projects © Mapbox © OpenStreetMap Improve this map 0 Projects Upcoming + 2 BRN …" at bounding box center [723, 320] width 1447 height 535
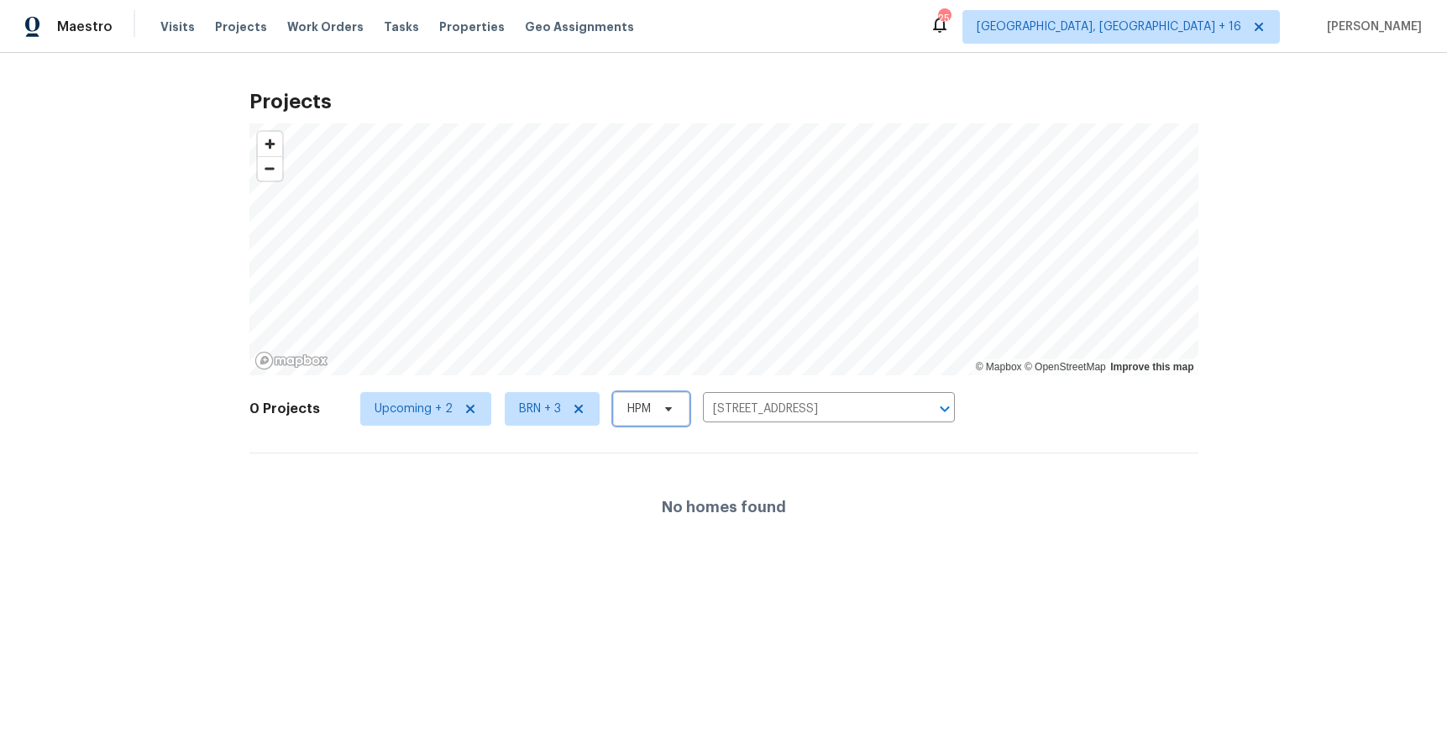
click at [669, 411] on span "HPM" at bounding box center [651, 409] width 76 height 34
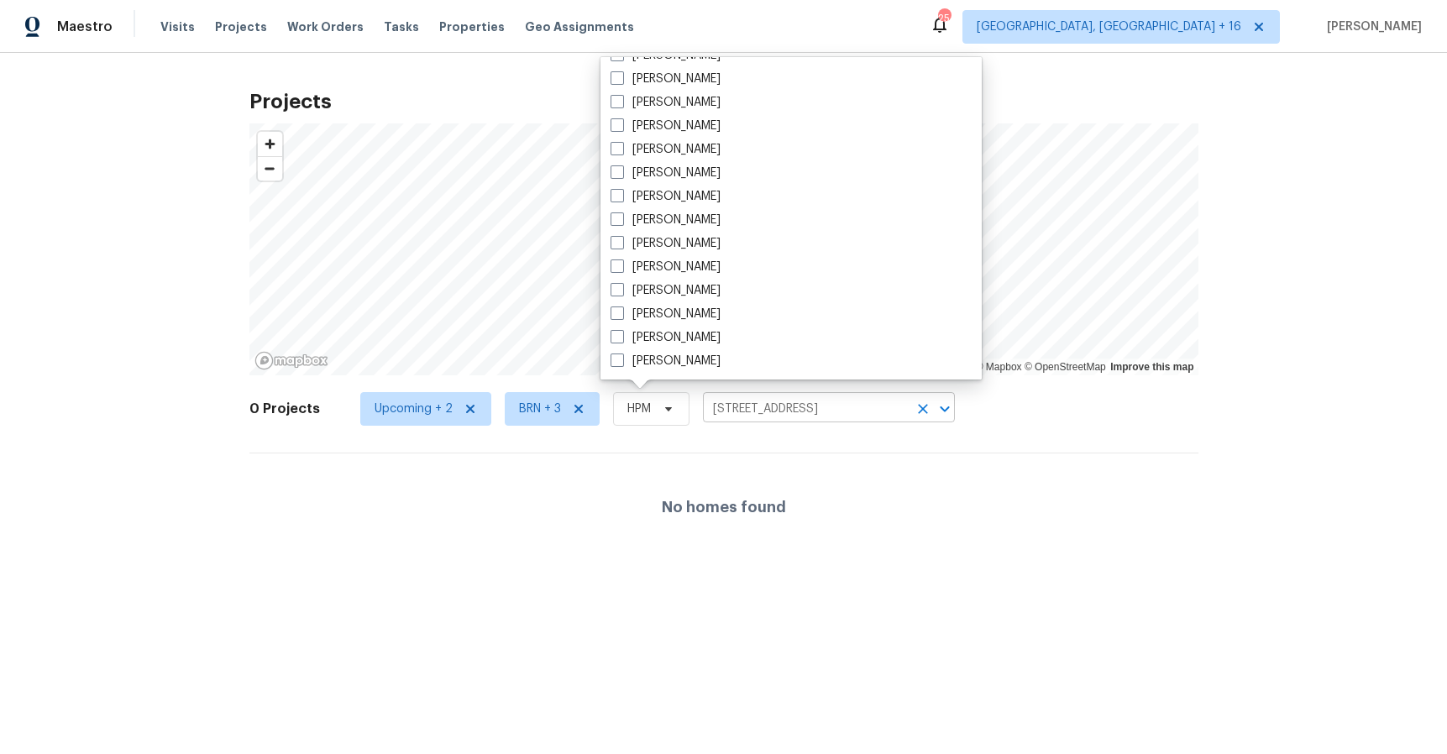
click at [855, 401] on input "[STREET_ADDRESS]" at bounding box center [805, 409] width 205 height 26
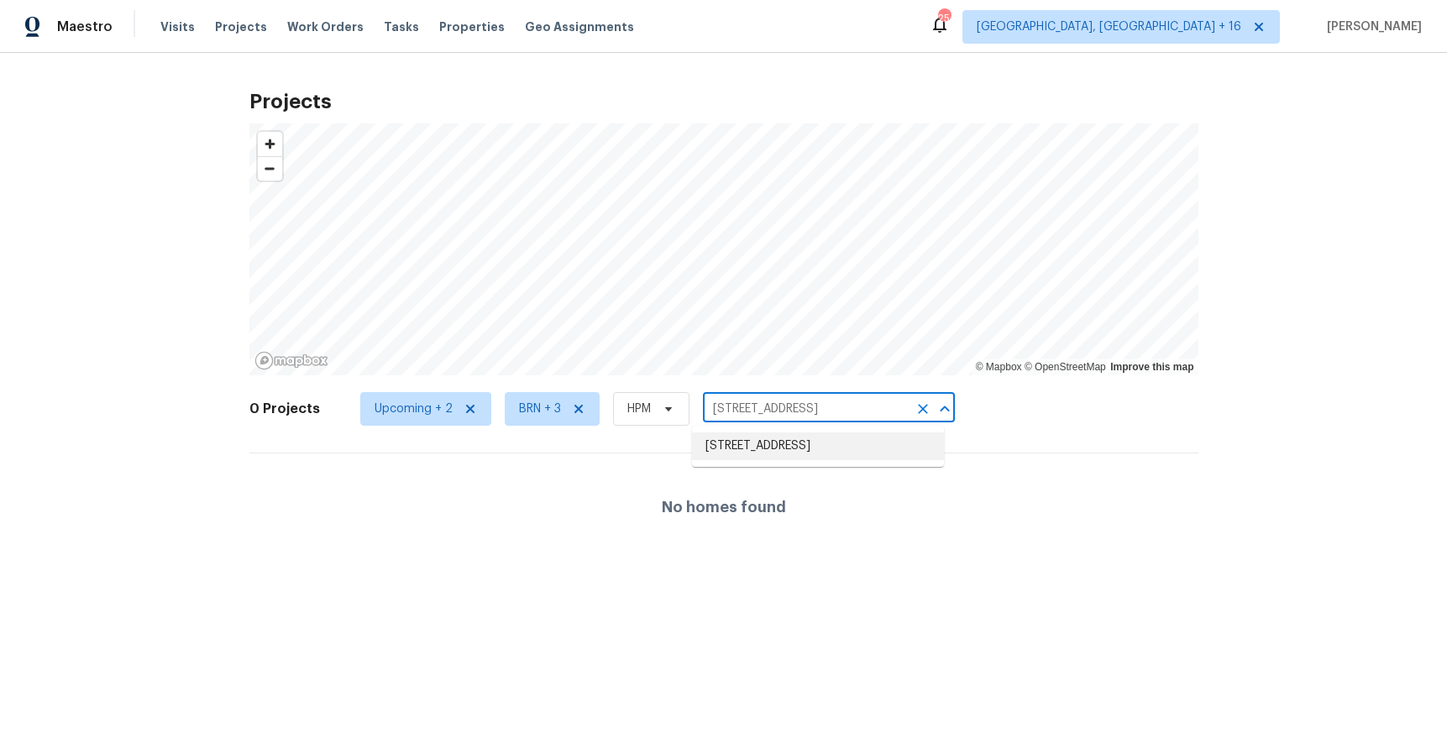
click at [854, 450] on li "[STREET_ADDRESS]" at bounding box center [818, 446] width 252 height 28
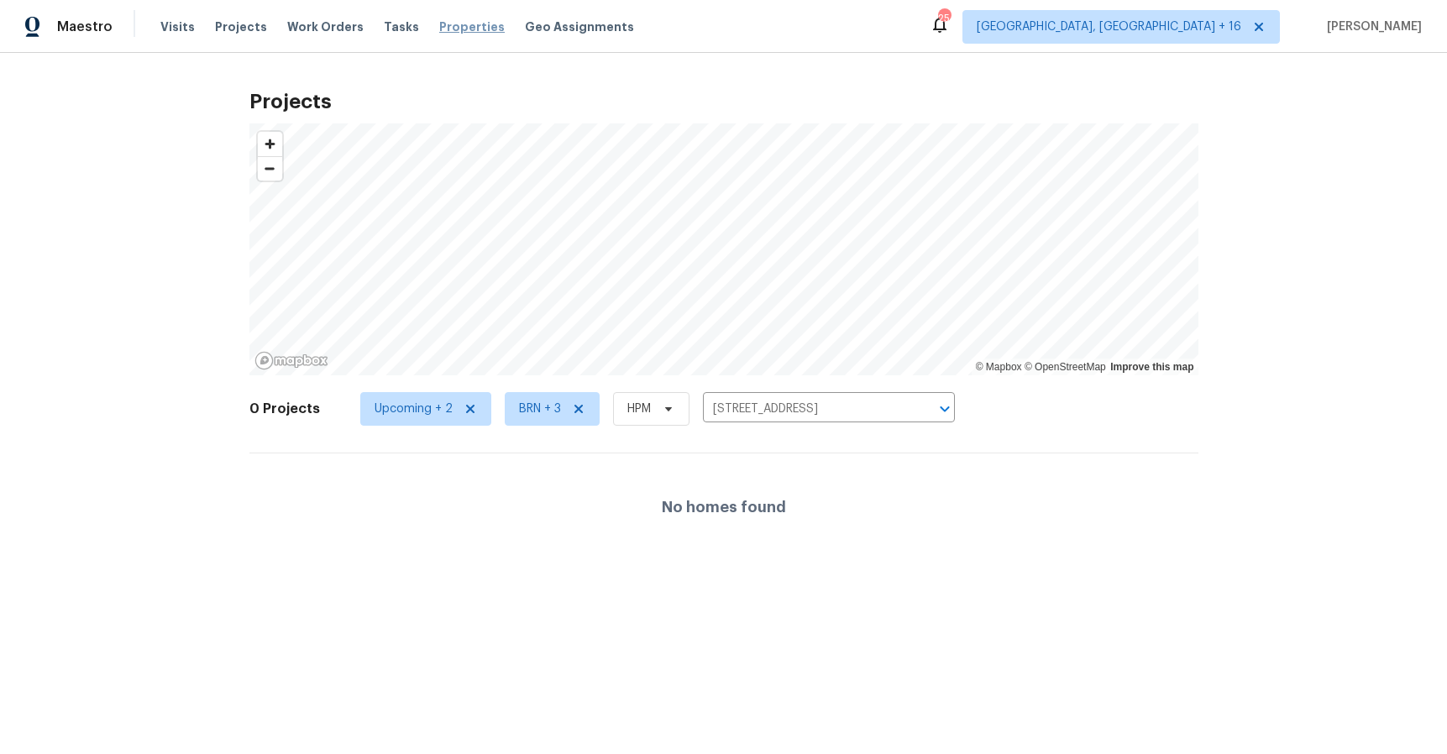
click at [470, 29] on span "Properties" at bounding box center [472, 26] width 66 height 17
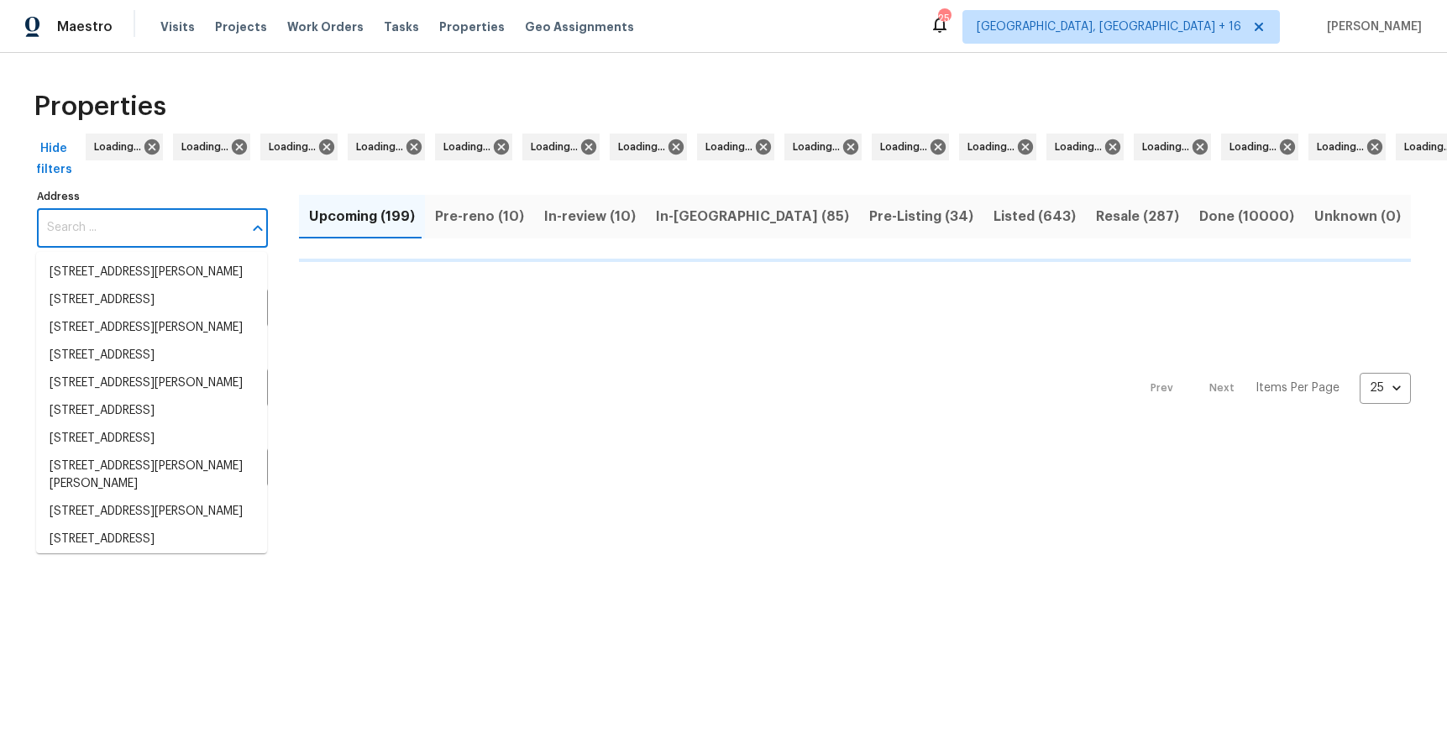
click at [151, 224] on input "Address" at bounding box center [140, 227] width 206 height 39
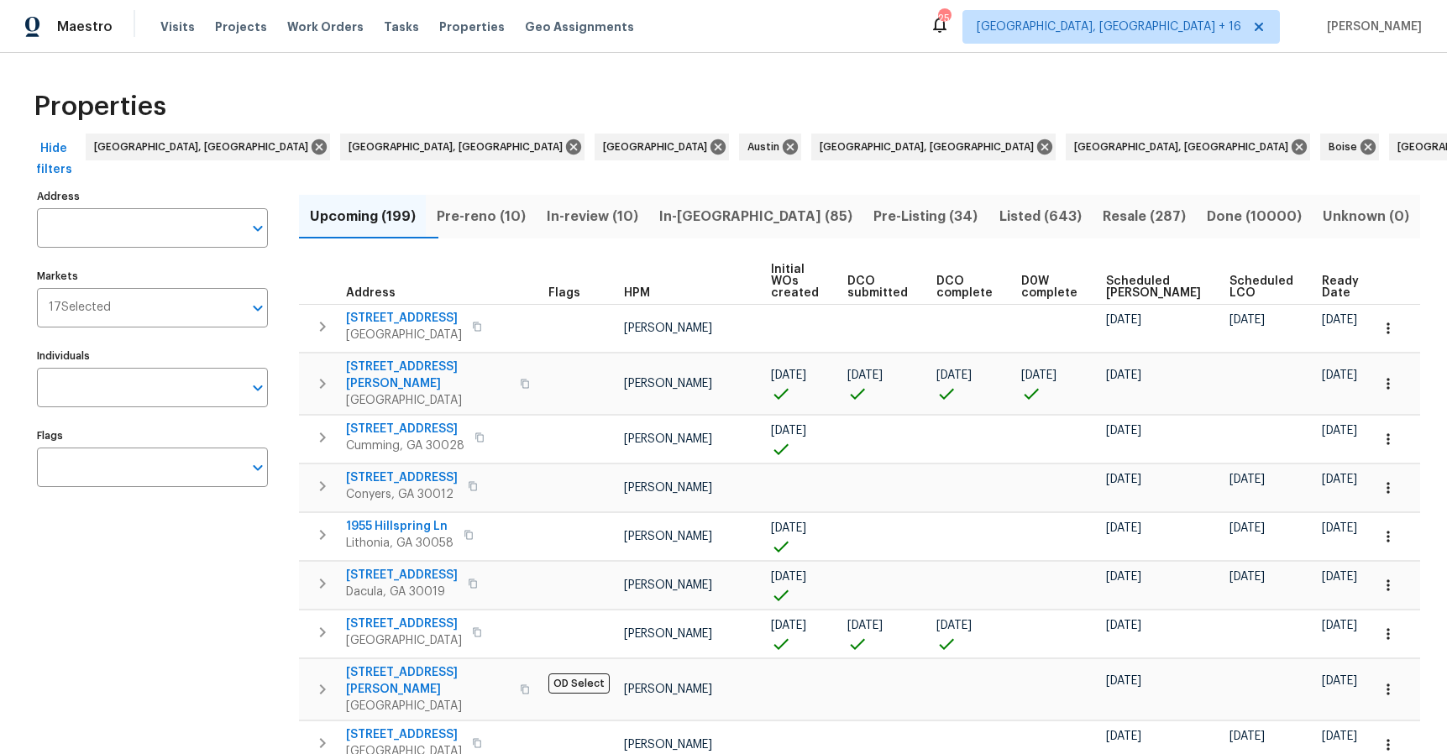
click at [152, 226] on input "Address" at bounding box center [140, 227] width 206 height 39
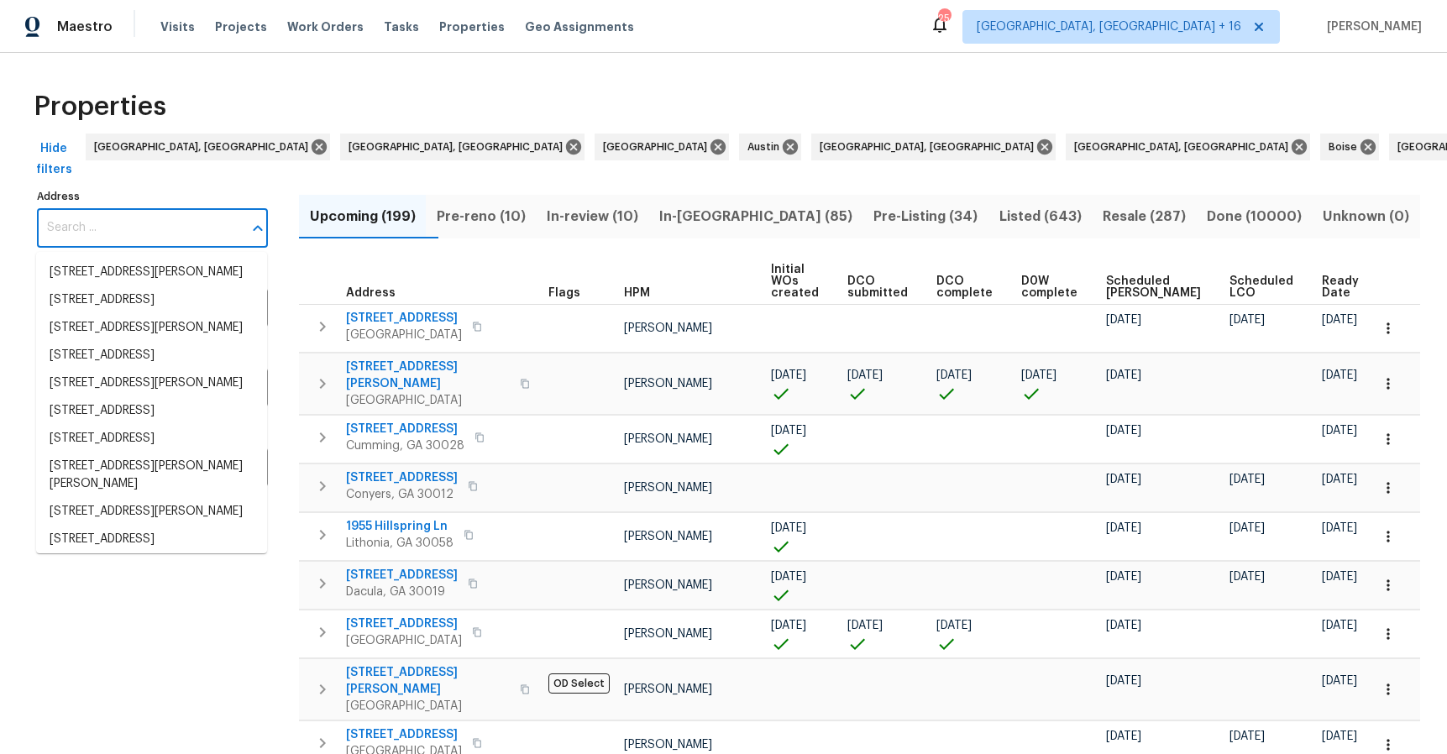
paste input "[STREET_ADDRESS]"
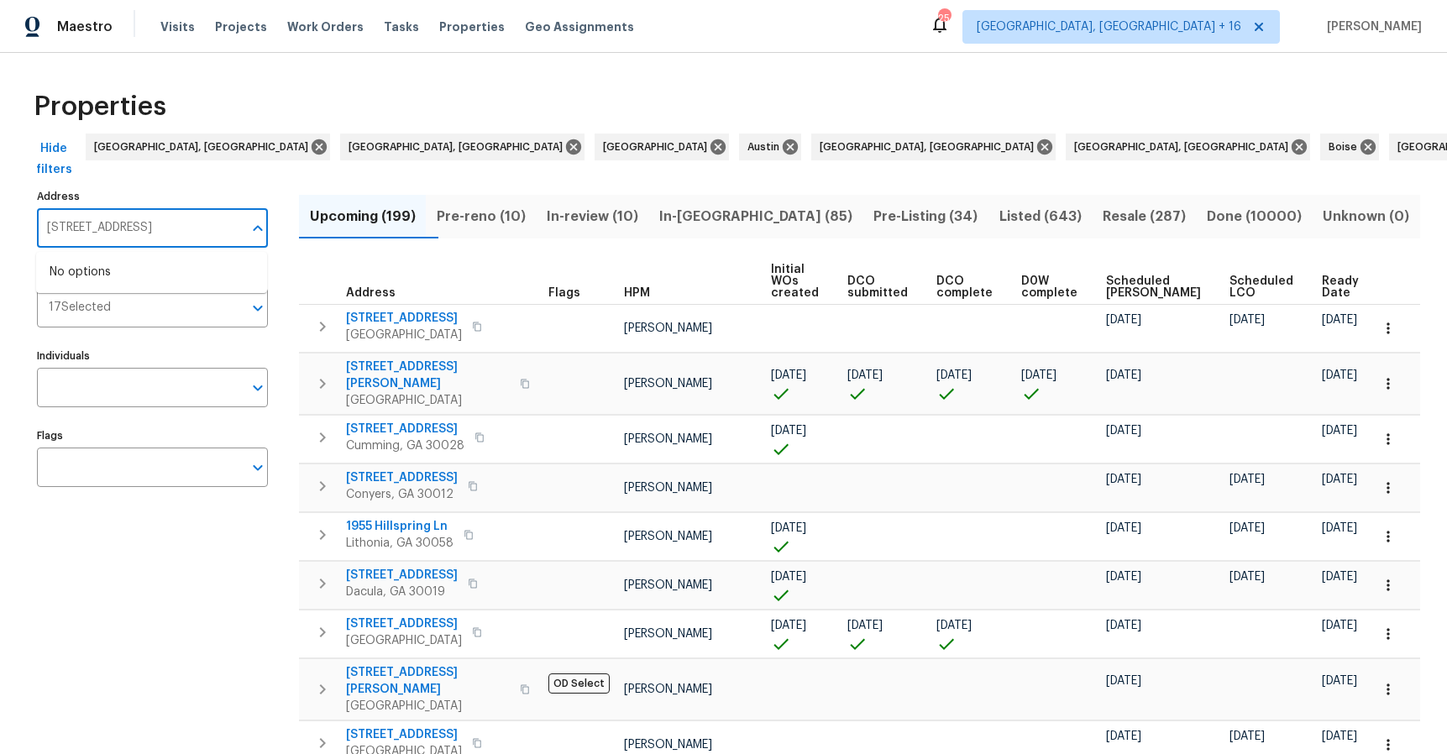
type input "[STREET_ADDRESS]"
click at [478, 229] on button "Pre-reno (10)" at bounding box center [481, 217] width 110 height 44
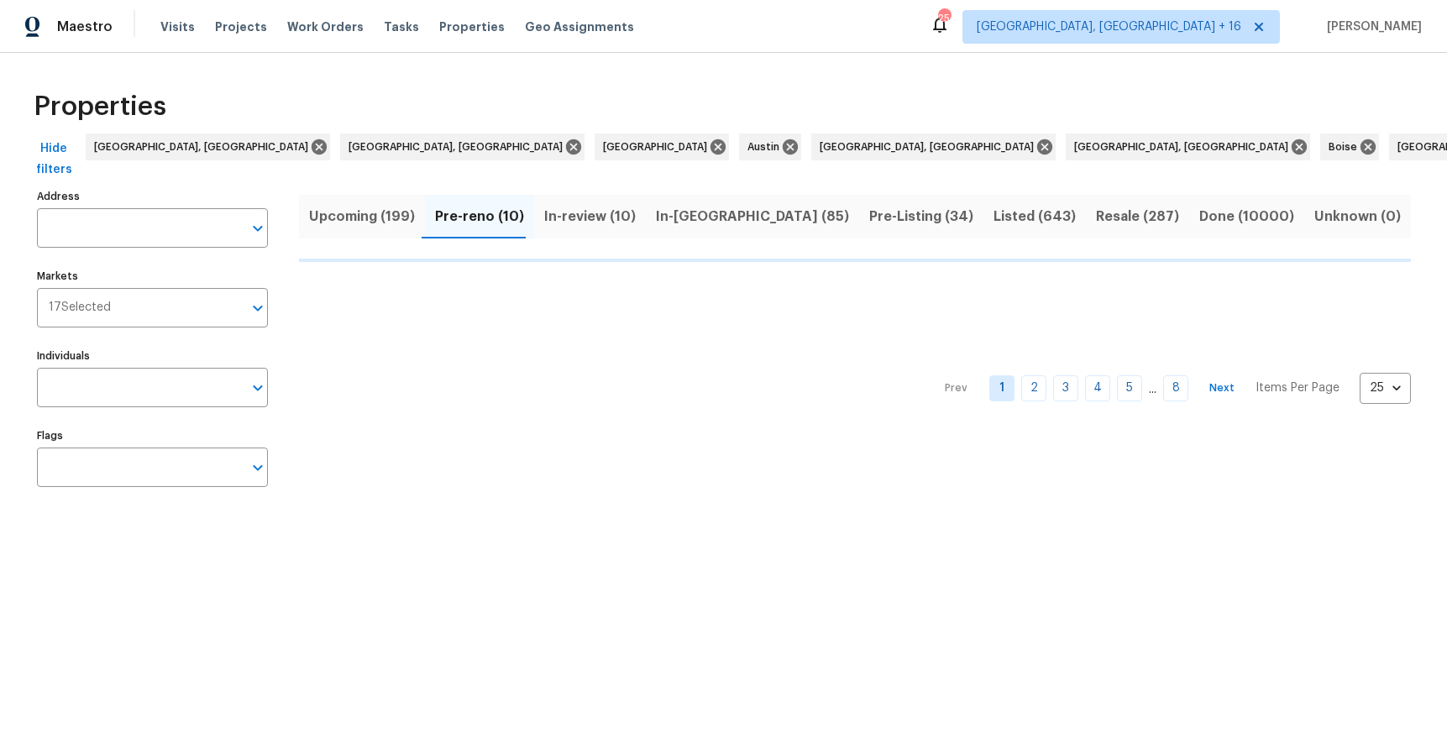
click at [566, 218] on span "In-review (10)" at bounding box center [590, 217] width 92 height 24
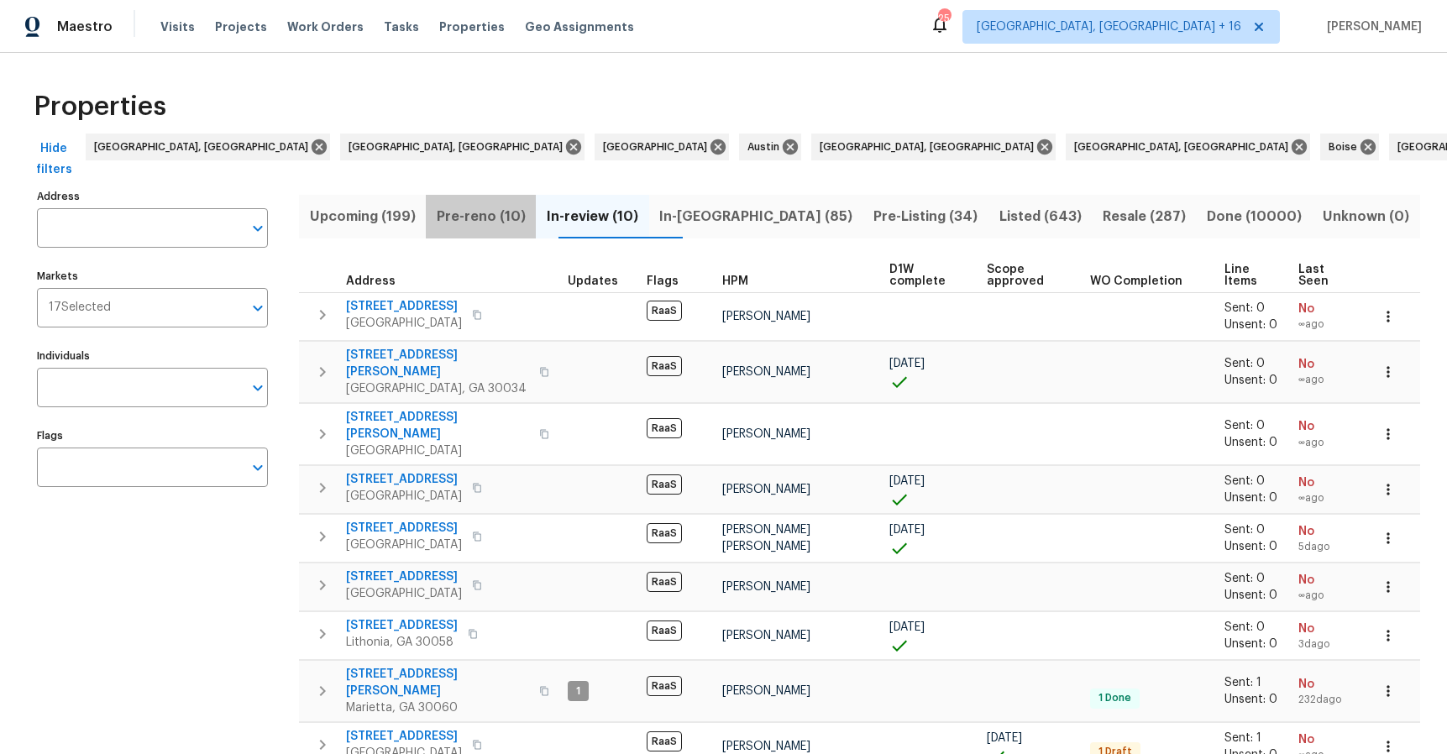
click at [486, 220] on span "Pre-reno (10)" at bounding box center [481, 217] width 90 height 24
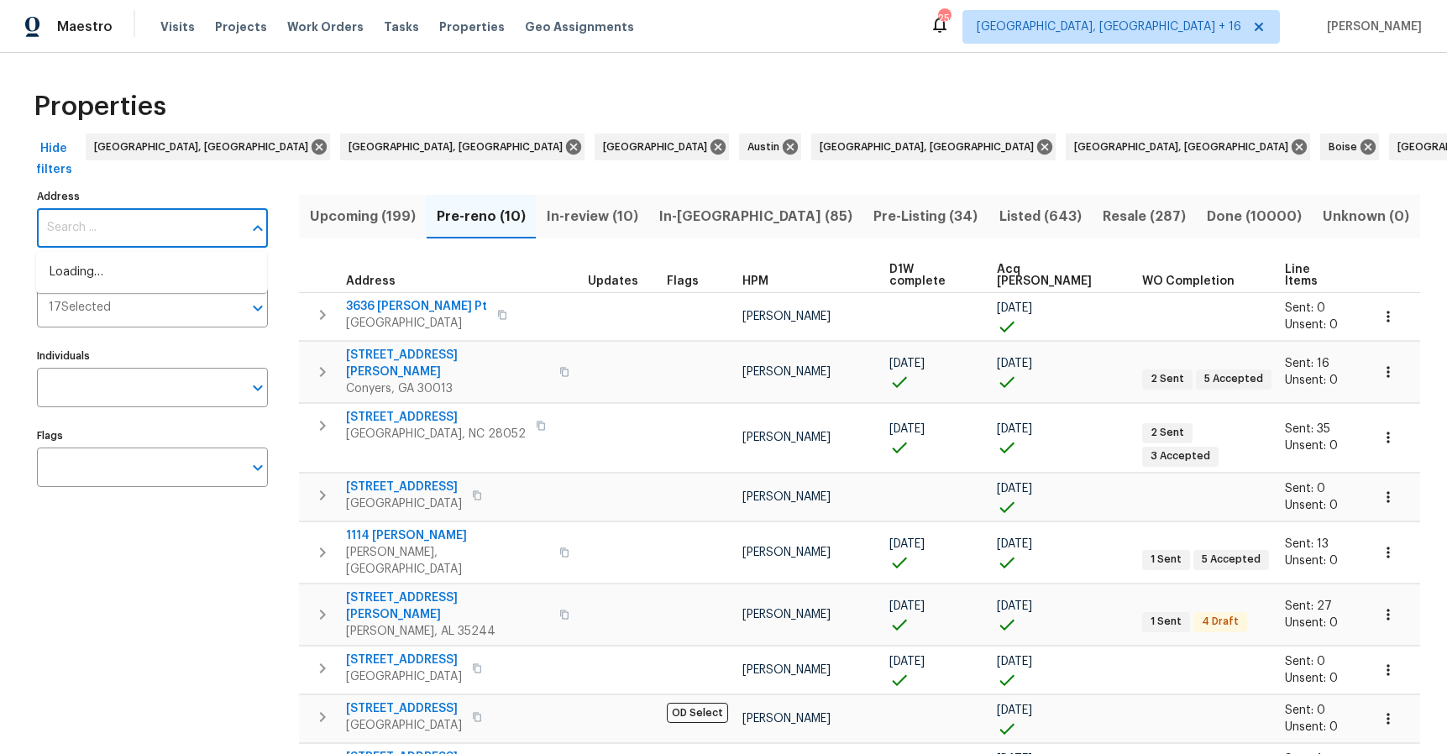
click at [169, 230] on input "Address" at bounding box center [140, 227] width 206 height 39
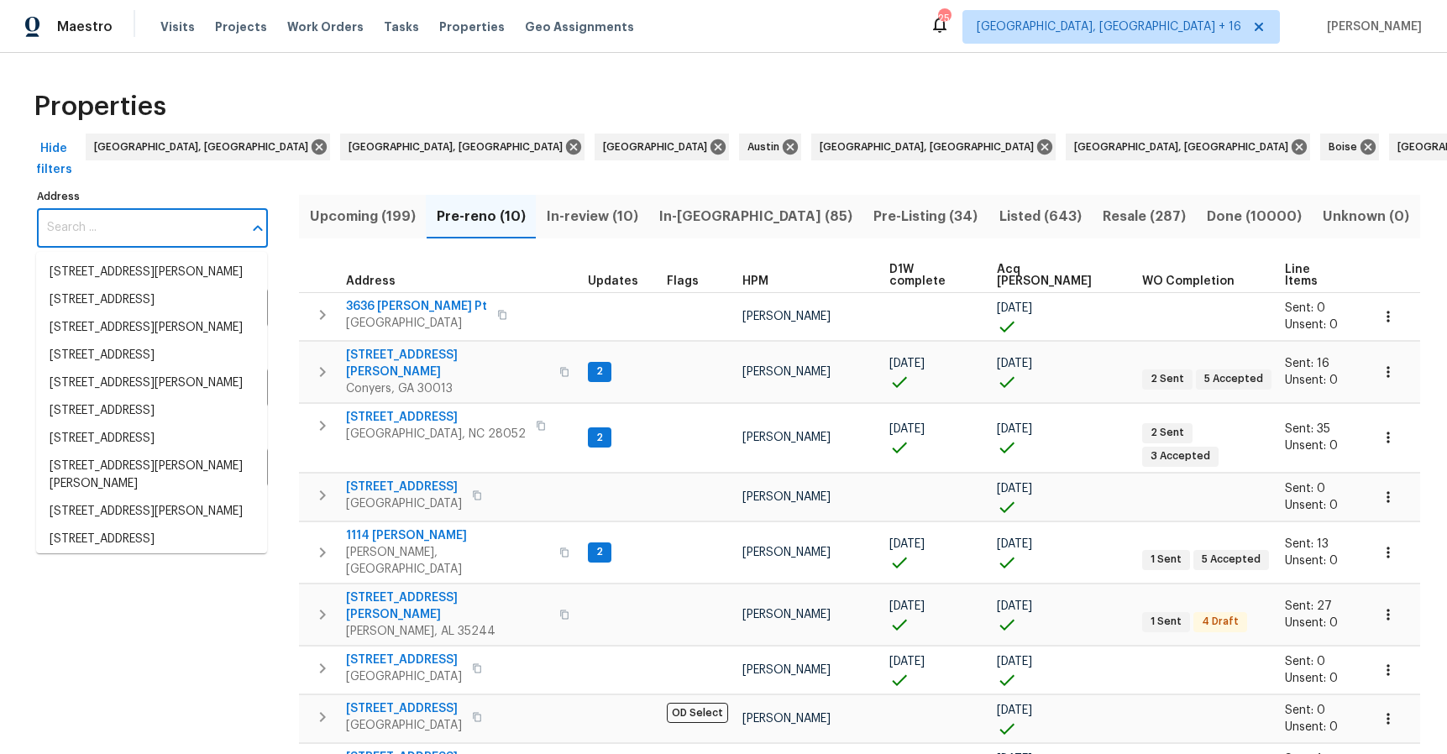
paste input "[STREET_ADDRESS]"
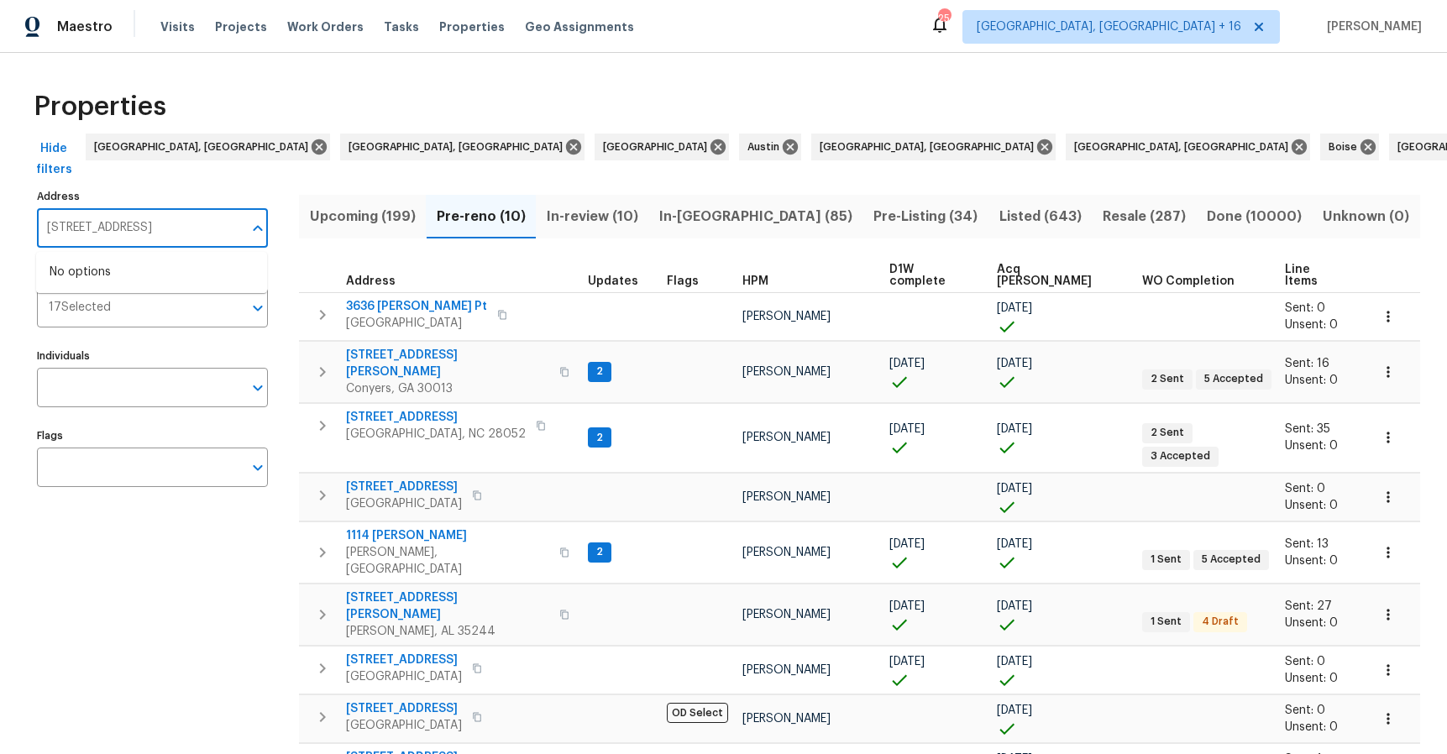
click at [221, 227] on input "[STREET_ADDRESS]" at bounding box center [140, 227] width 206 height 39
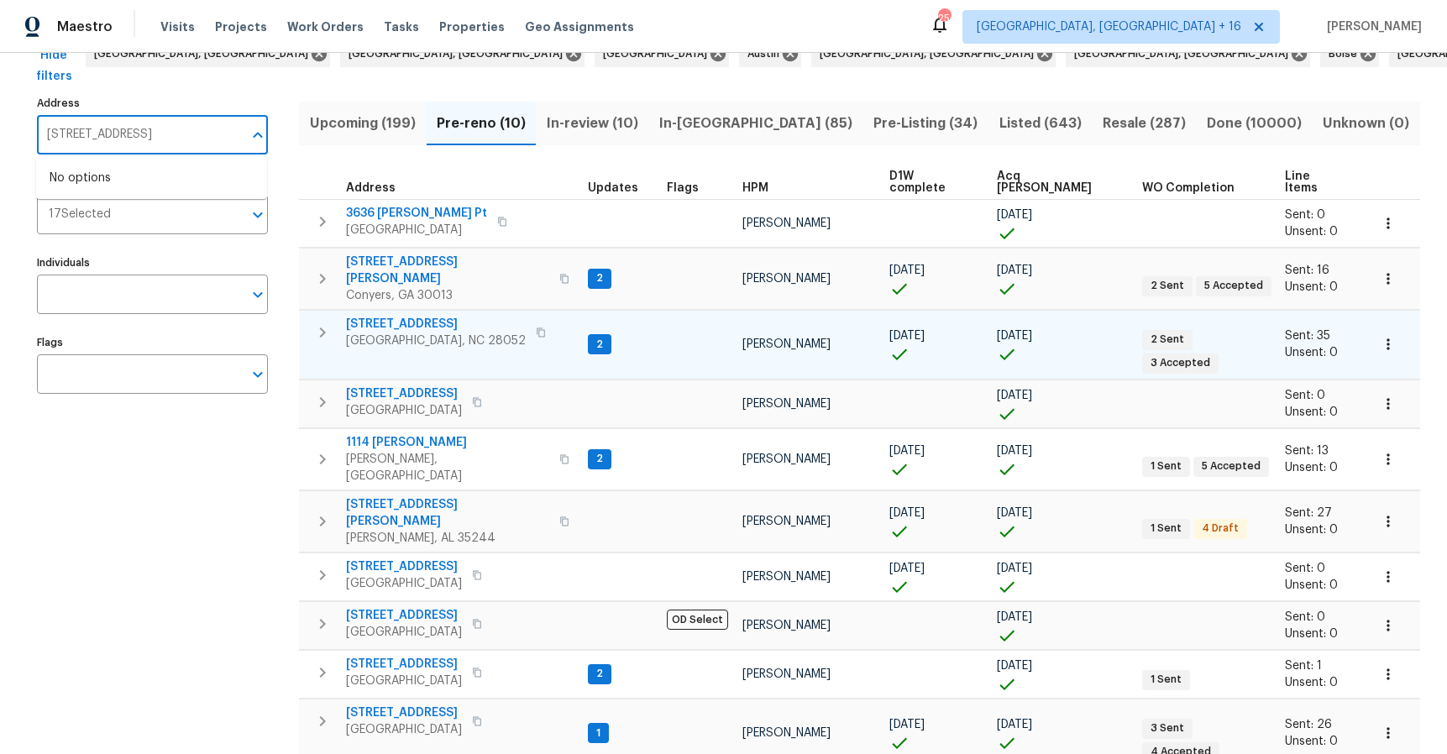
scroll to position [94, 0]
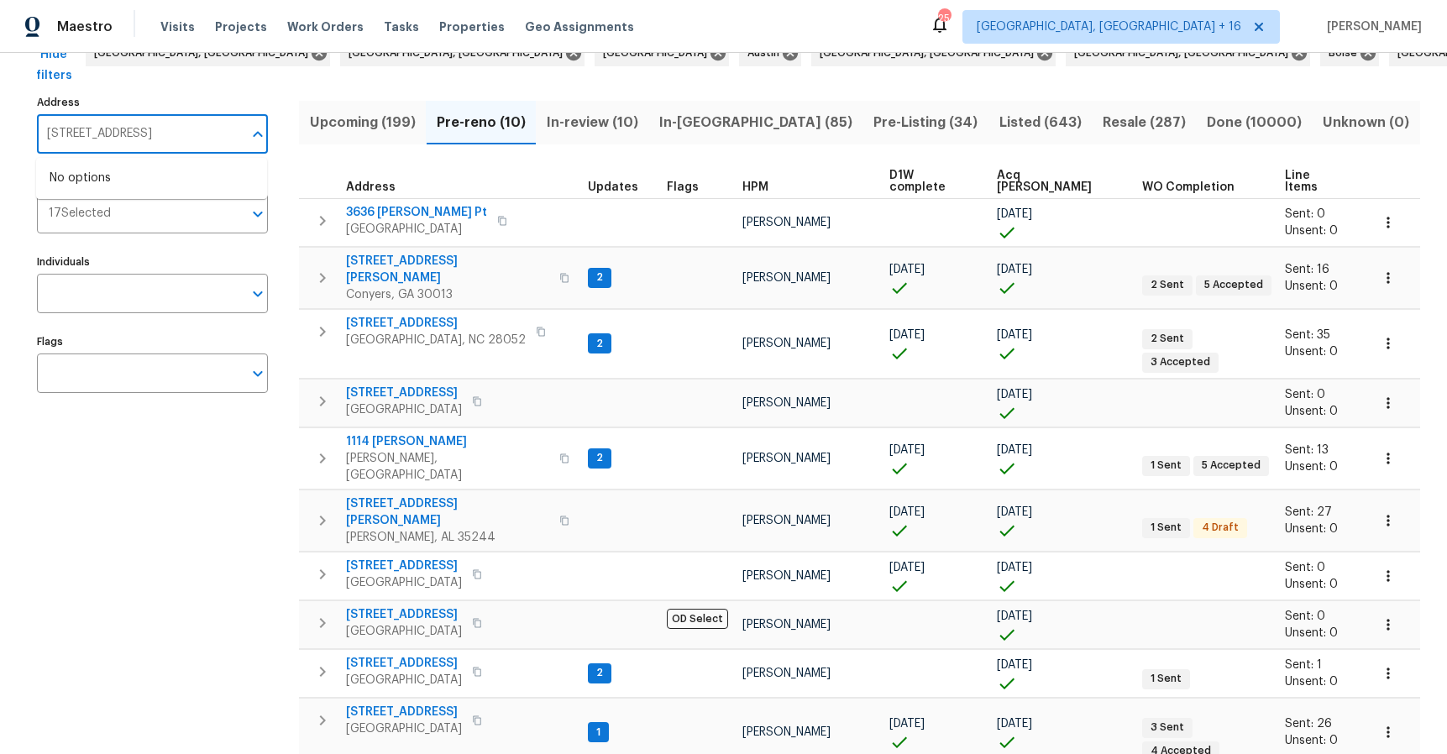
type input "[STREET_ADDRESS]"
